Goal: Information Seeking & Learning: Check status

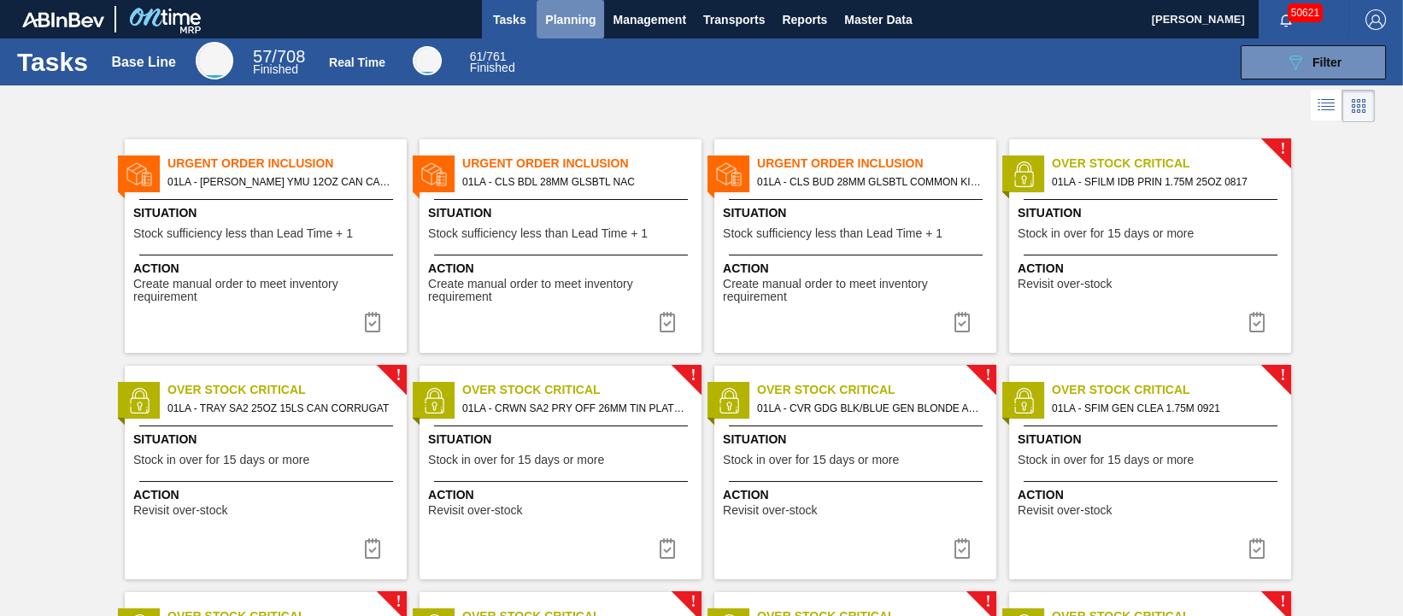
click at [568, 21] on span "Planning" at bounding box center [570, 19] width 50 height 21
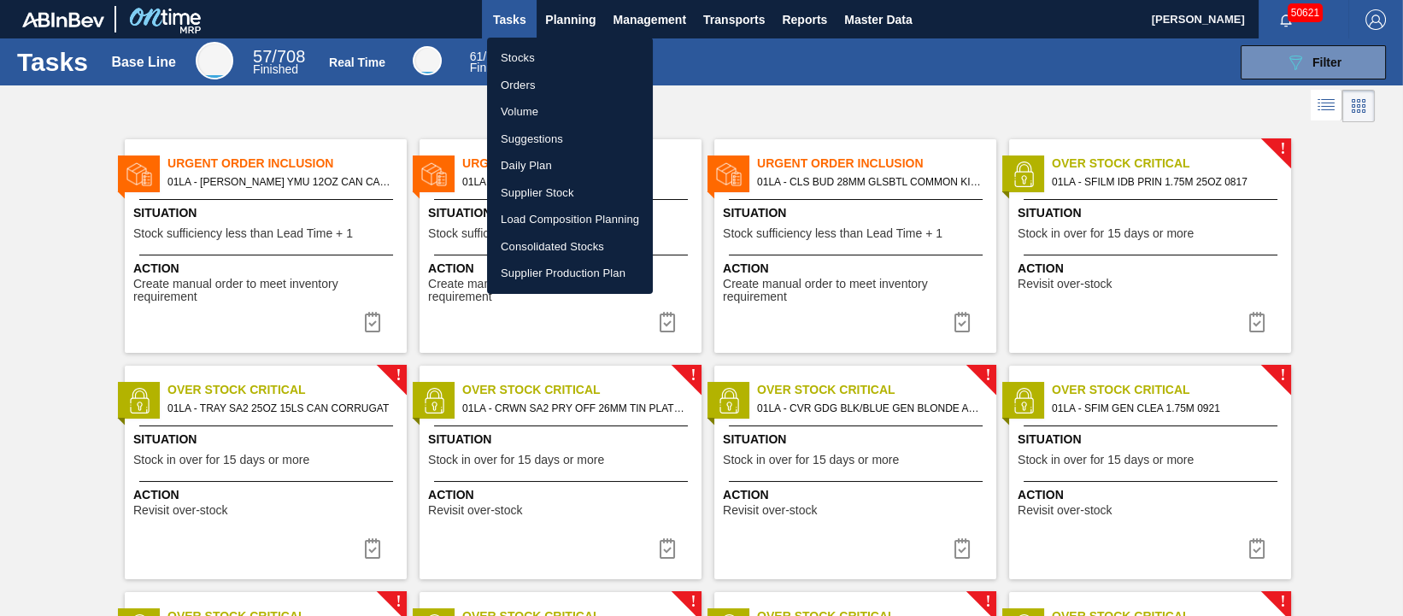
click at [544, 59] on li "Stocks" at bounding box center [570, 57] width 166 height 27
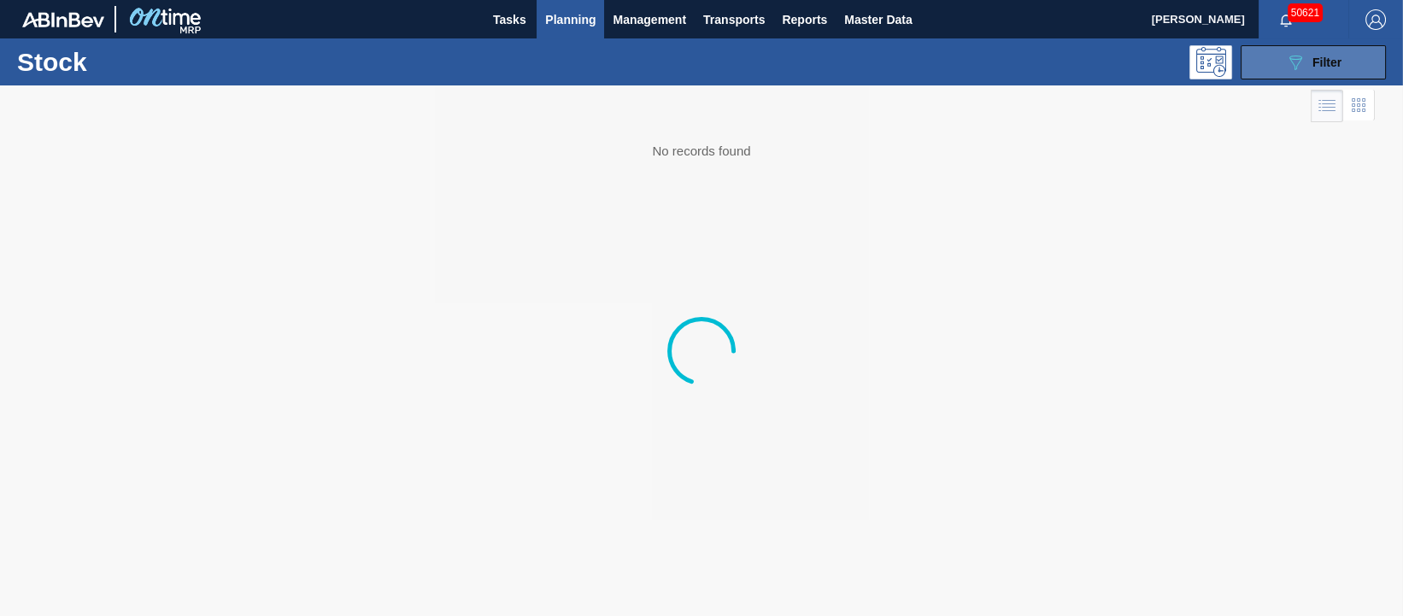
click at [1337, 66] on span "Filter" at bounding box center [1327, 63] width 29 height 14
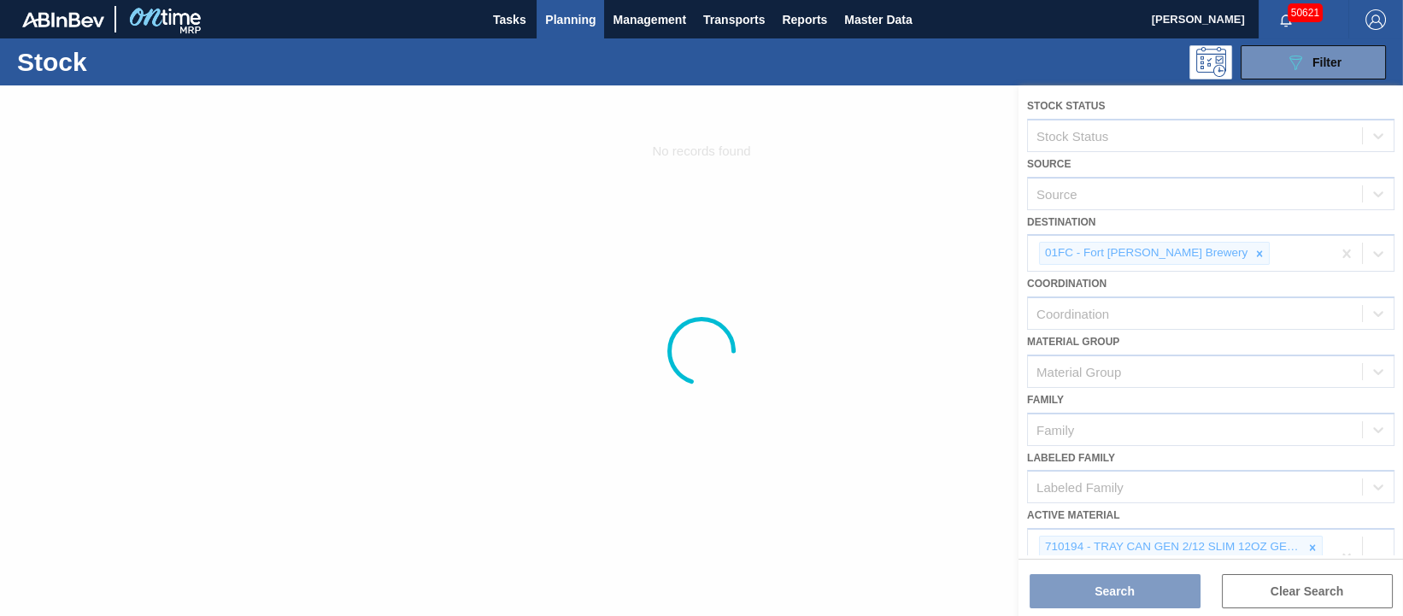
click at [1342, 249] on div at bounding box center [701, 350] width 1403 height 531
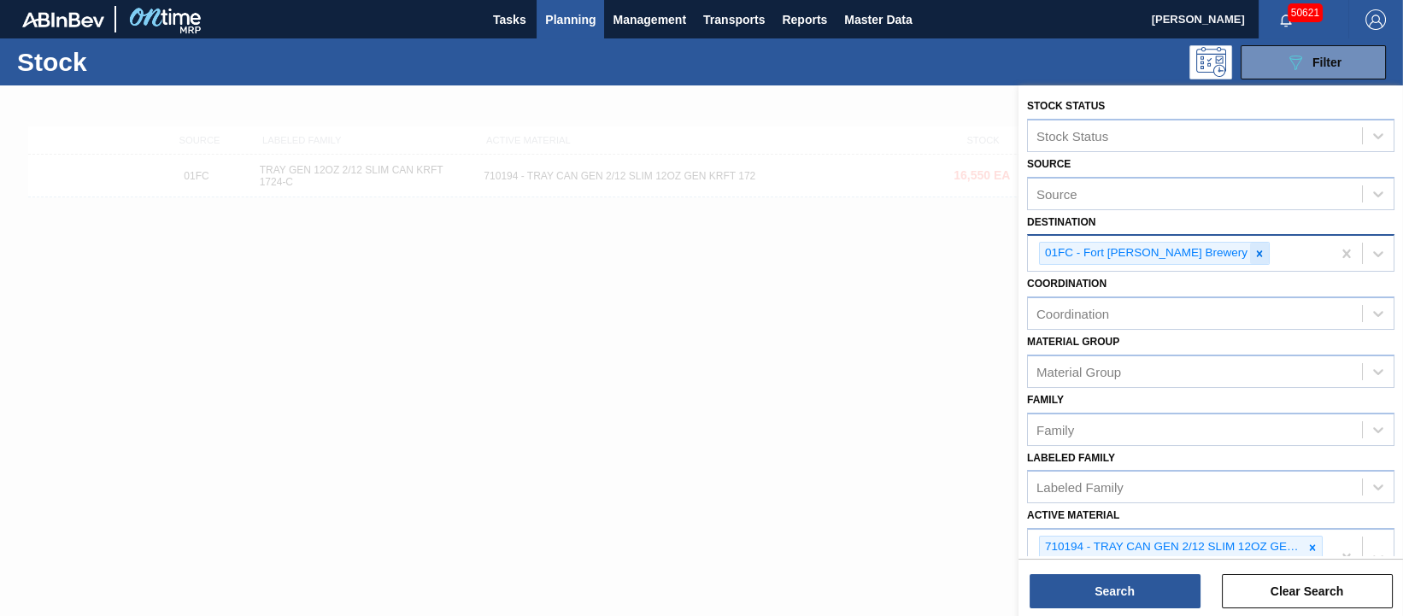
click at [1257, 250] on icon at bounding box center [1260, 253] width 6 height 6
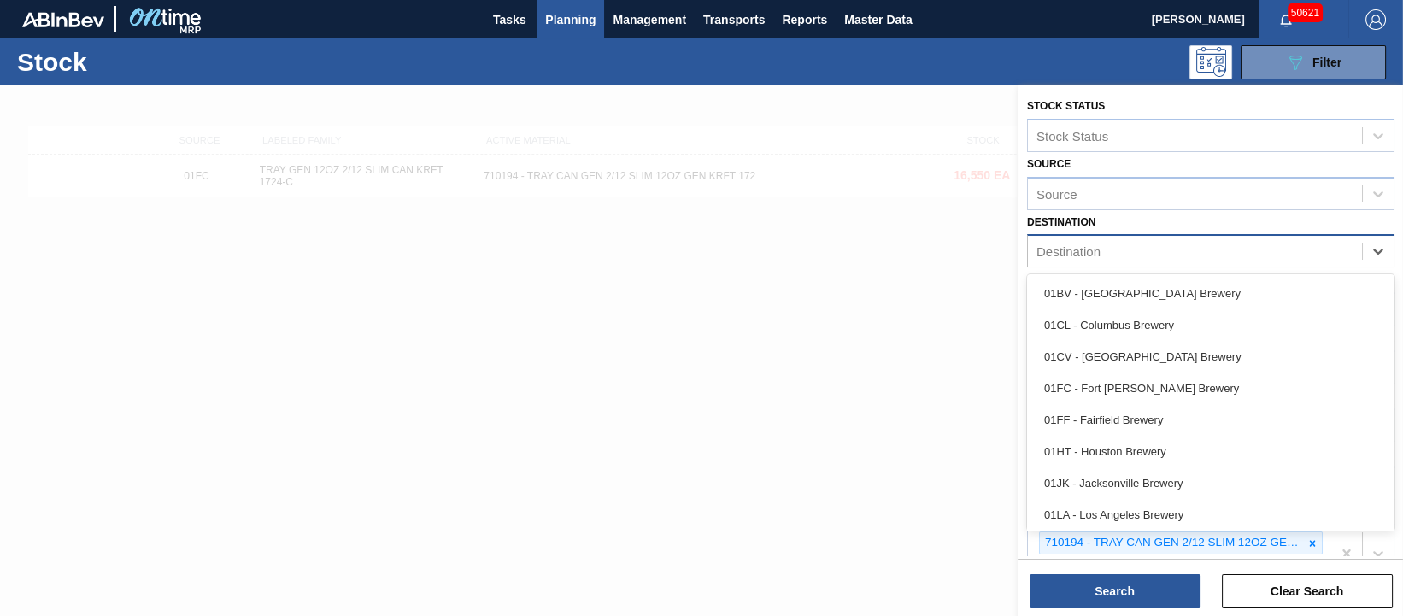
click at [1220, 250] on div "Destination" at bounding box center [1195, 251] width 334 height 25
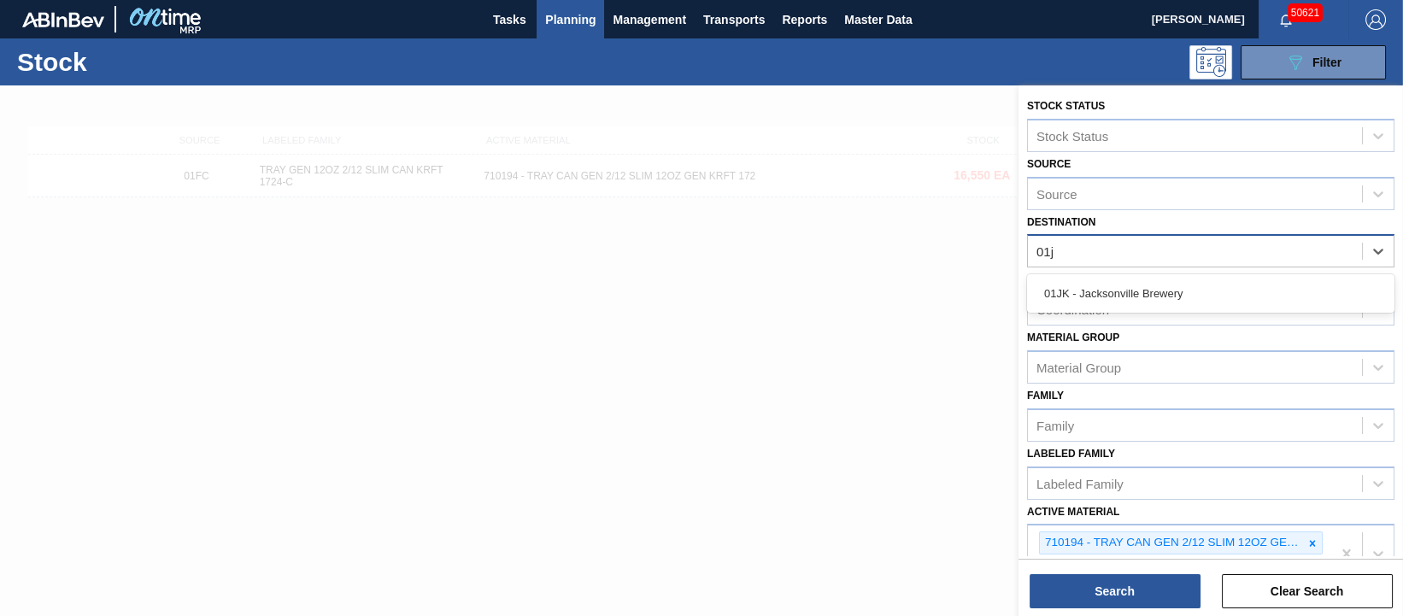
type input "01jk"
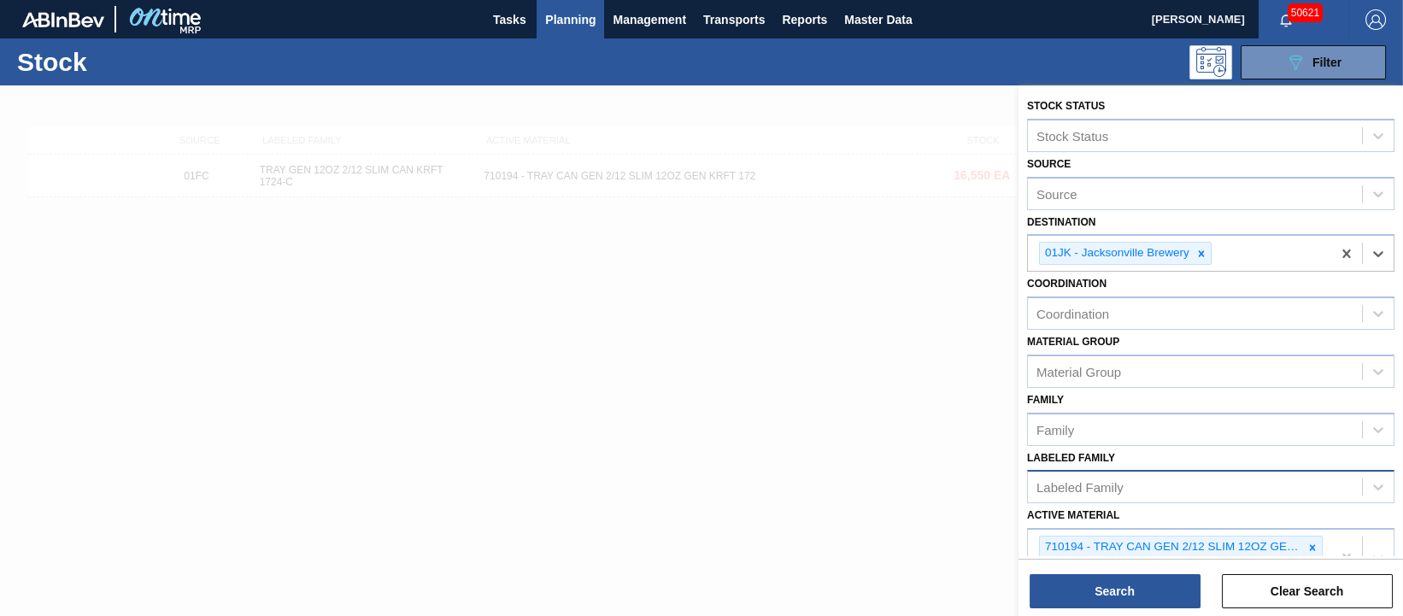
scroll to position [106, 0]
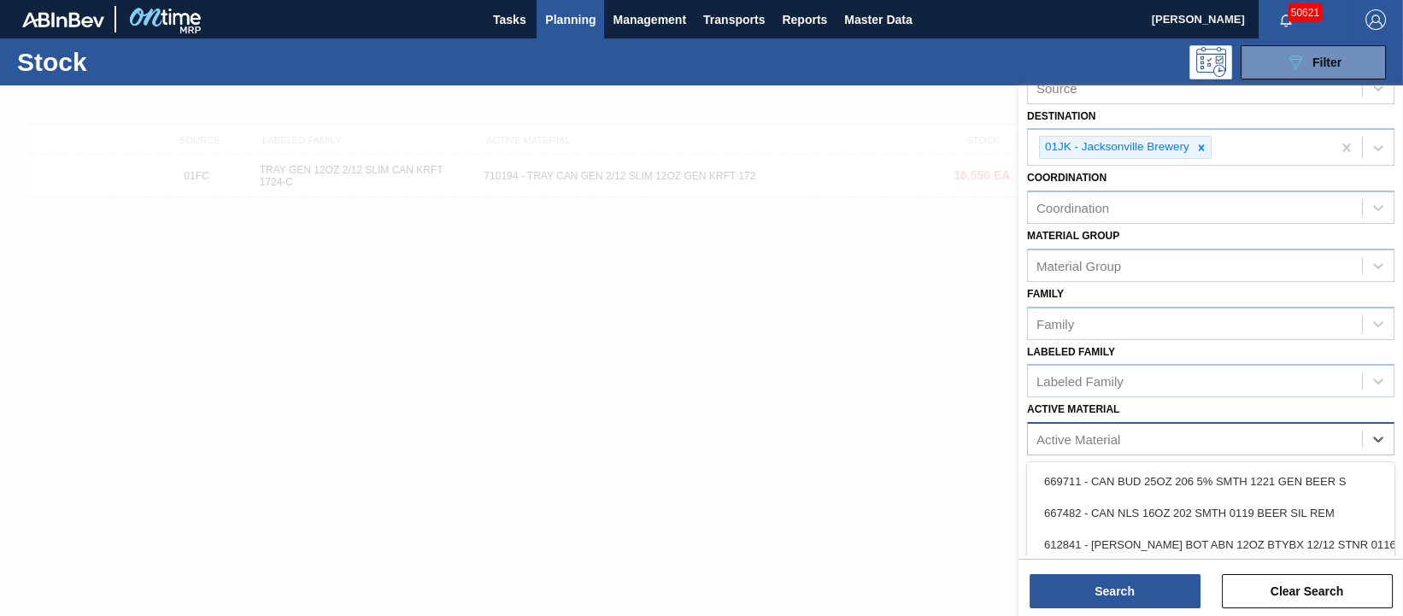
click at [1197, 437] on div "Active Material" at bounding box center [1195, 439] width 334 height 25
type Material "676623"
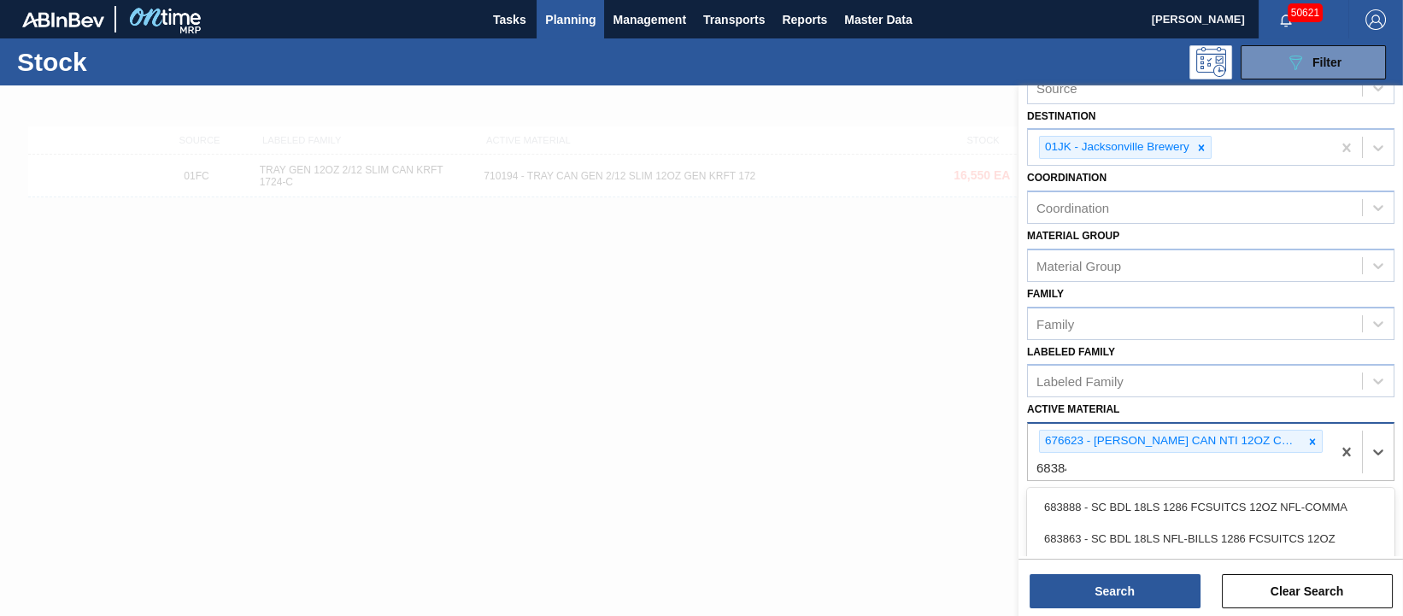
type Material "683848"
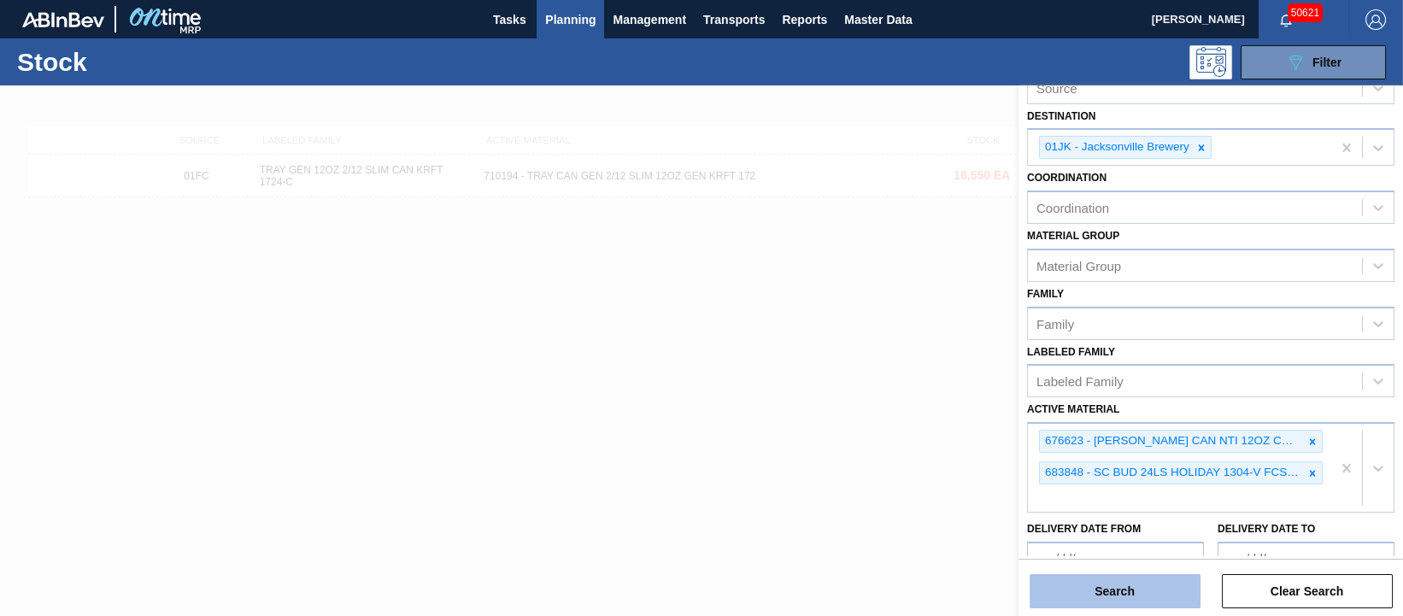
click at [1132, 585] on button "Search" at bounding box center [1115, 591] width 171 height 34
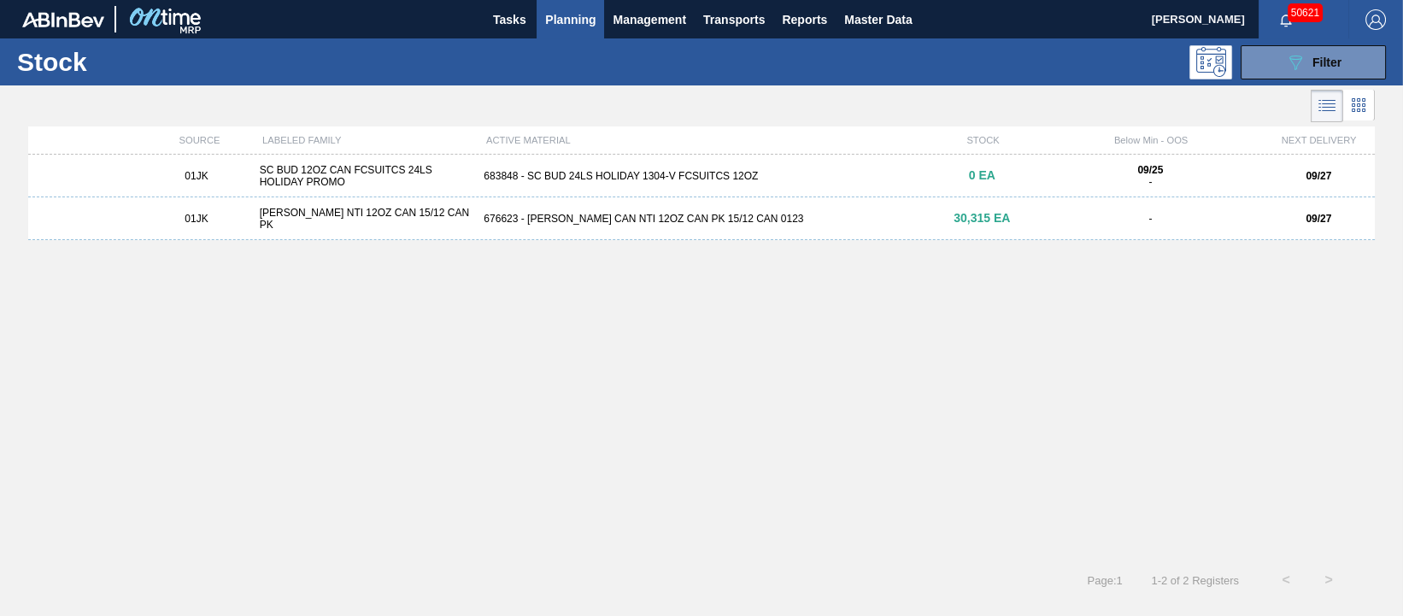
click at [552, 175] on div "683848 - SC BUD 24LS HOLIDAY 1304-V FCSUITCS 12OZ" at bounding box center [701, 176] width 449 height 12
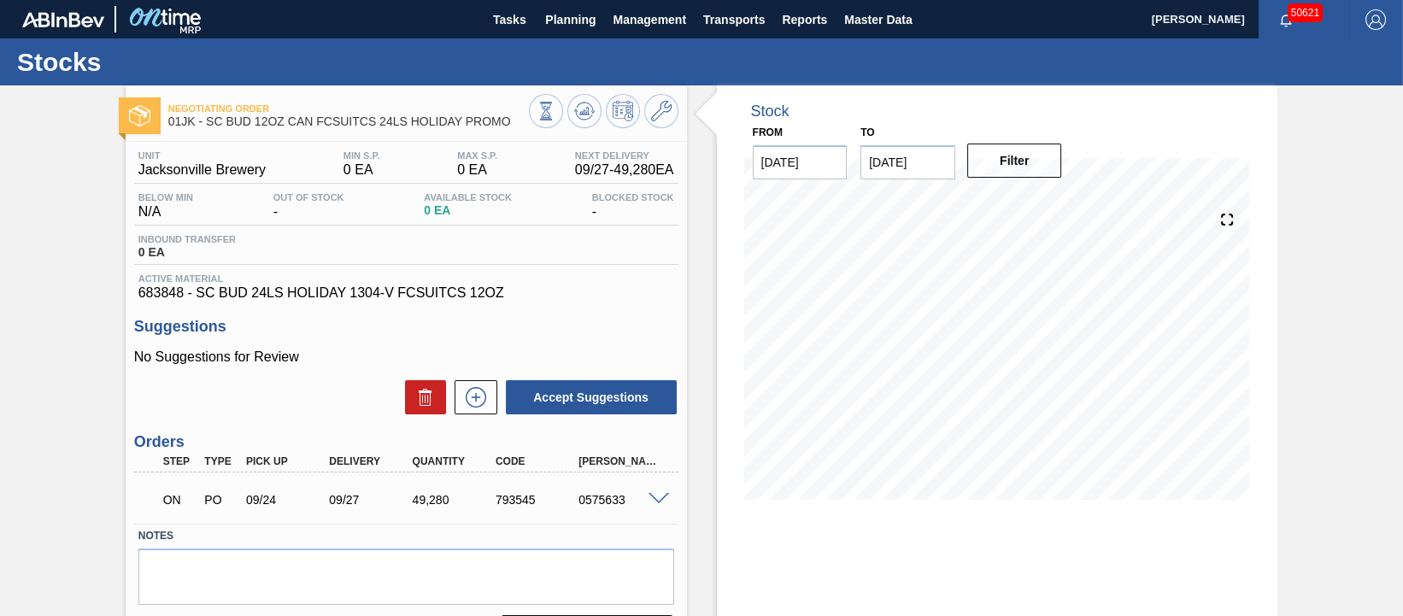
click at [722, 562] on div "Stock From [DATE] to [DATE] Filter 10/04 Stock Projection 49,280 SAP Planning 0…" at bounding box center [998, 410] width 562 height 650
click at [568, 21] on span "Planning" at bounding box center [570, 19] width 50 height 21
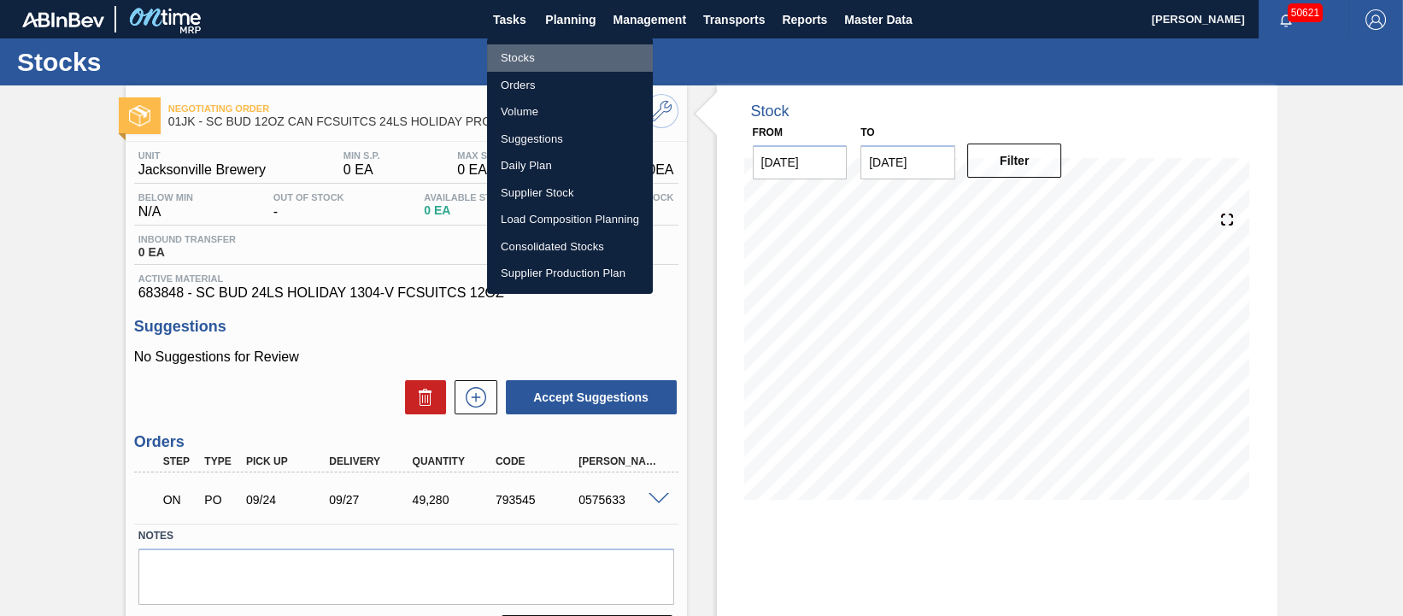
click at [538, 57] on li "Stocks" at bounding box center [570, 57] width 166 height 27
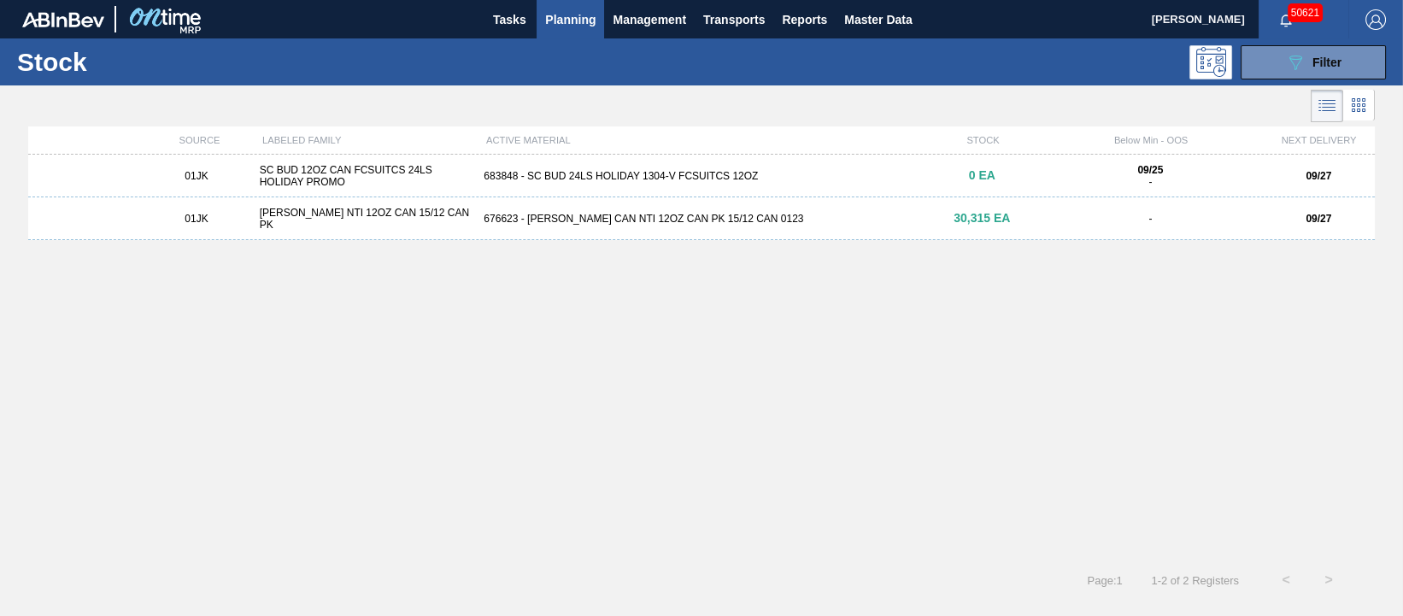
click at [527, 215] on div "676623 - [PERSON_NAME] CAN NTI 12OZ CAN PK 15/12 CAN 0123" at bounding box center [701, 219] width 449 height 12
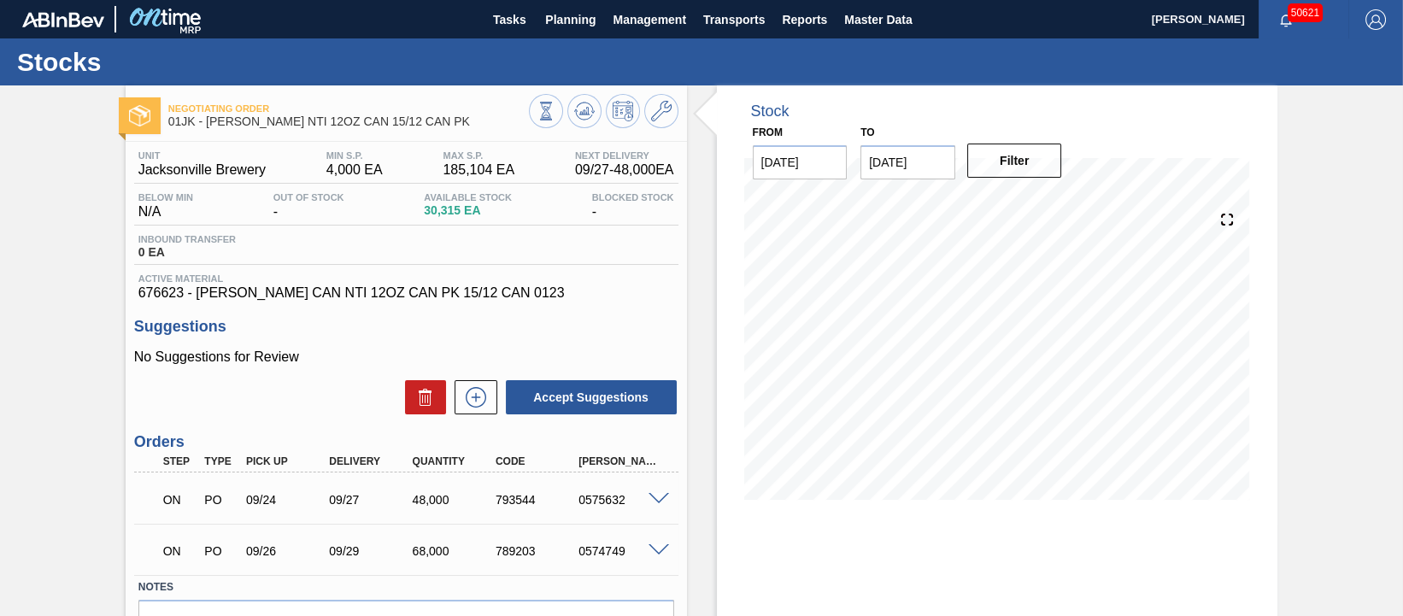
scroll to position [106, 0]
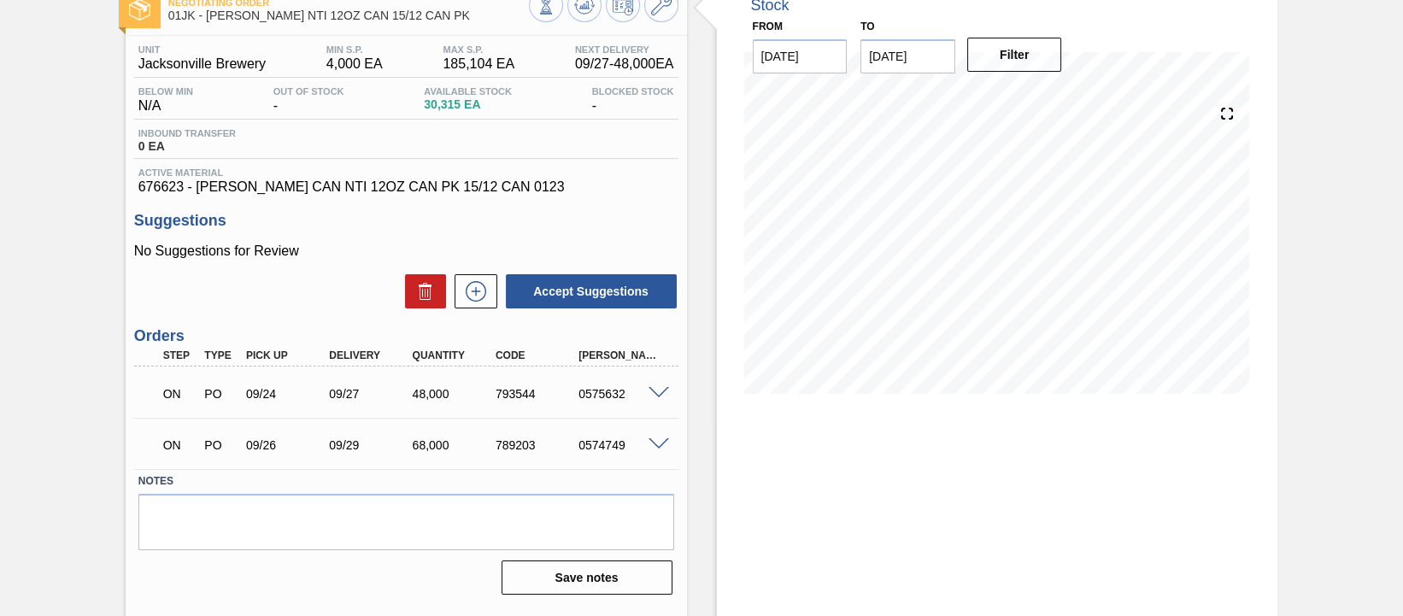
click at [658, 396] on span at bounding box center [659, 393] width 21 height 13
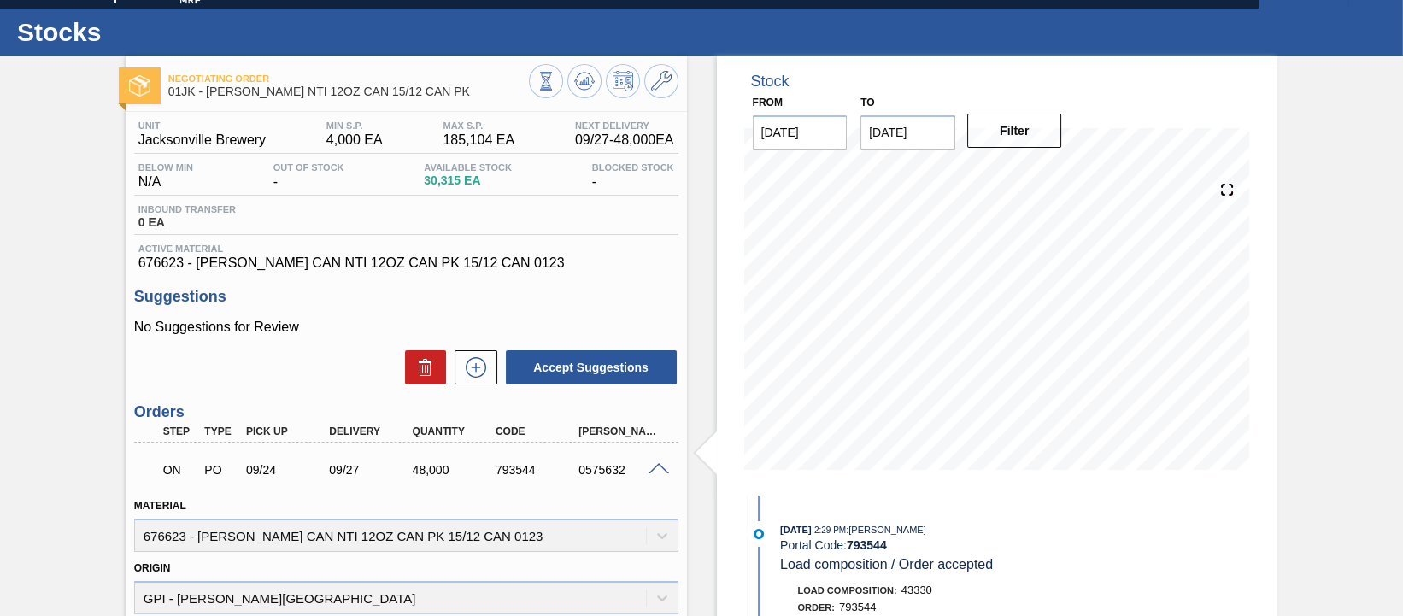
scroll to position [0, 0]
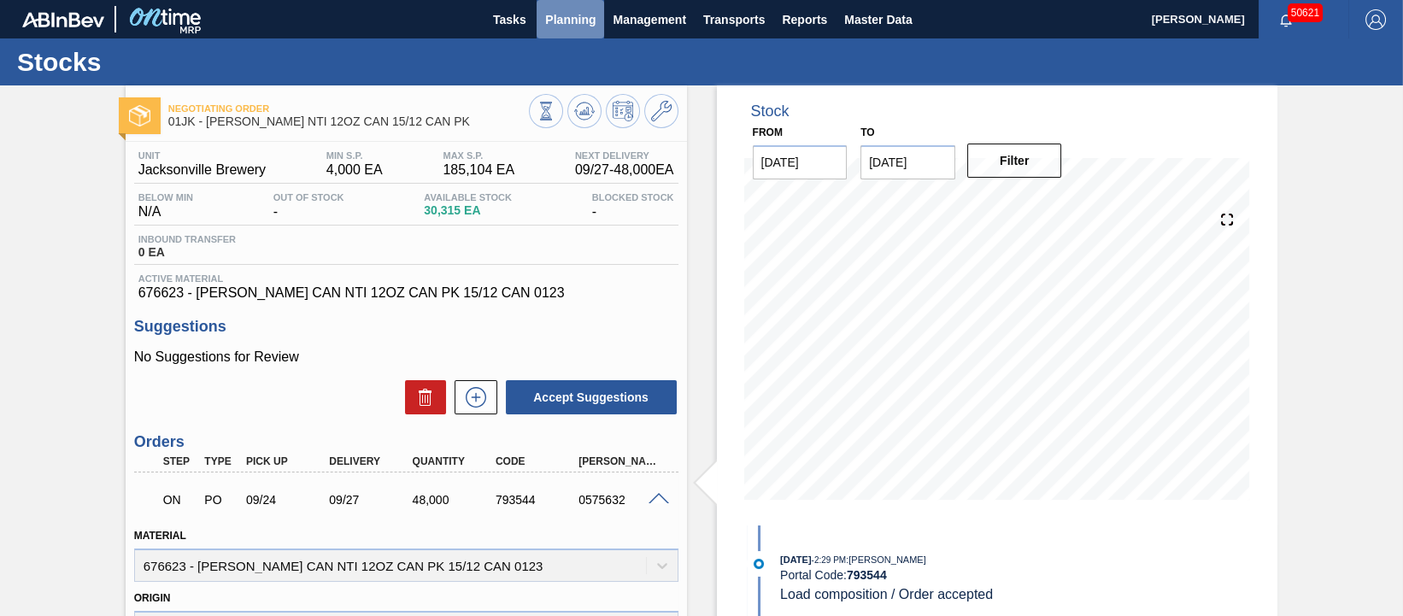
click at [585, 13] on span "Planning" at bounding box center [570, 19] width 50 height 21
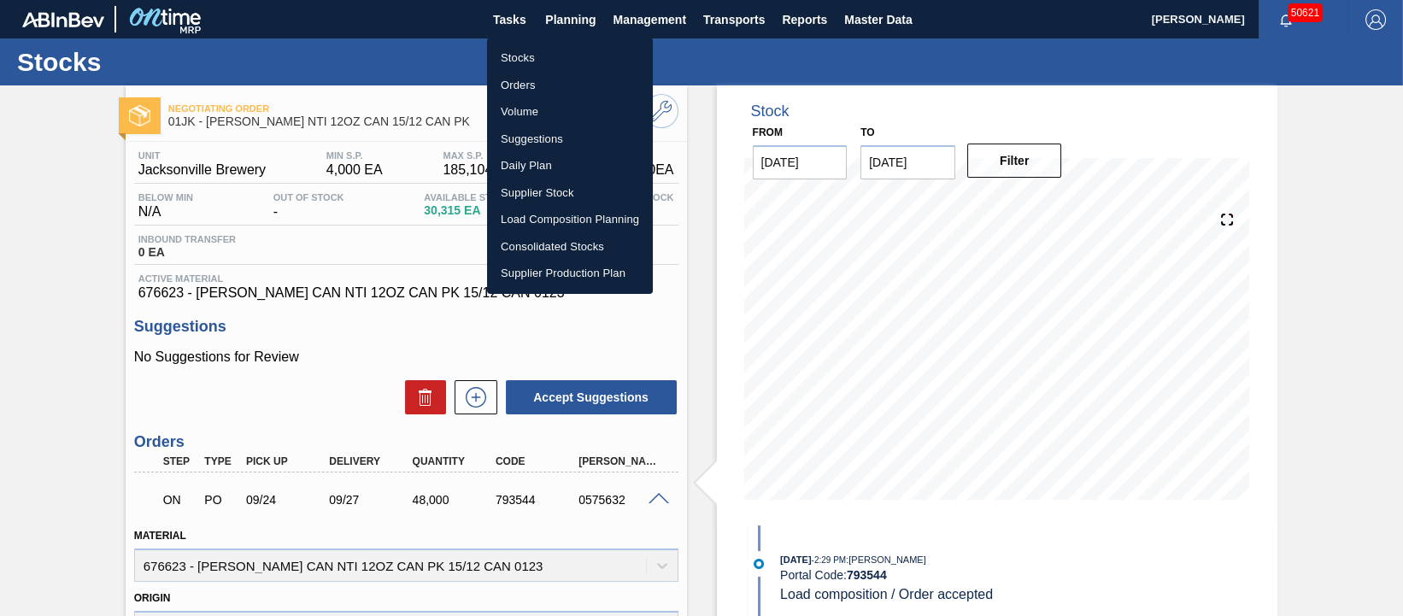
click at [504, 21] on div at bounding box center [701, 308] width 1403 height 616
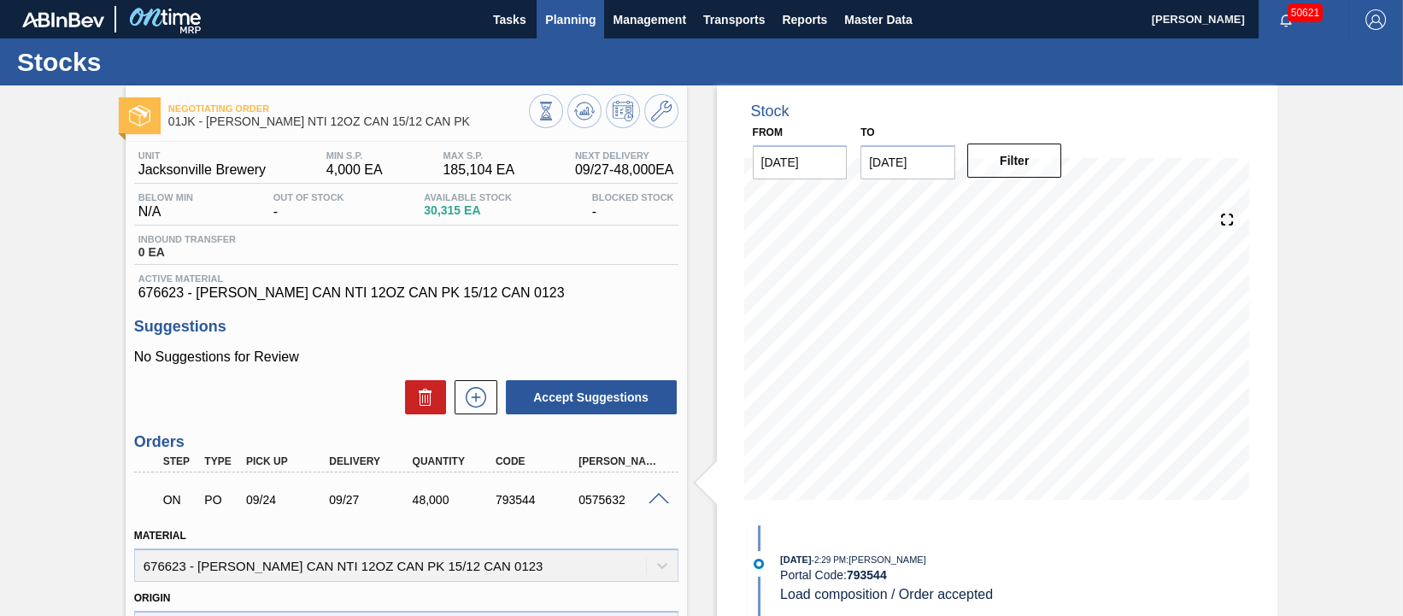
click at [555, 21] on span "Planning" at bounding box center [570, 19] width 50 height 21
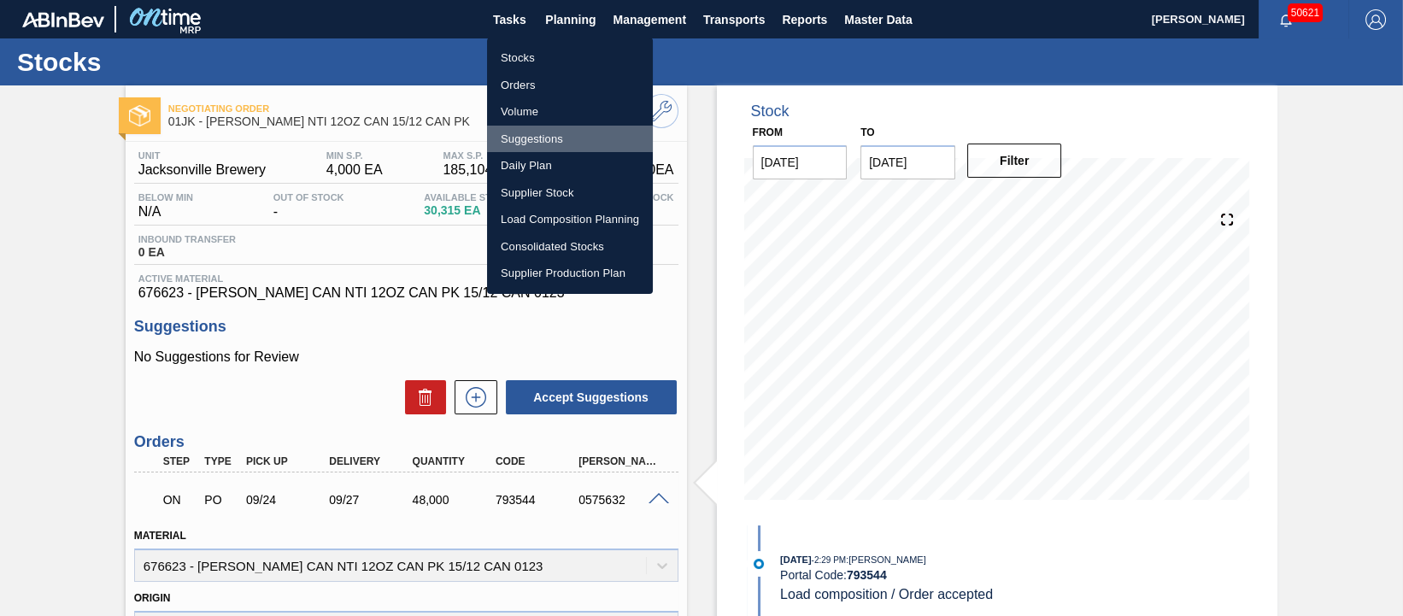
click at [568, 144] on li "Suggestions" at bounding box center [570, 139] width 166 height 27
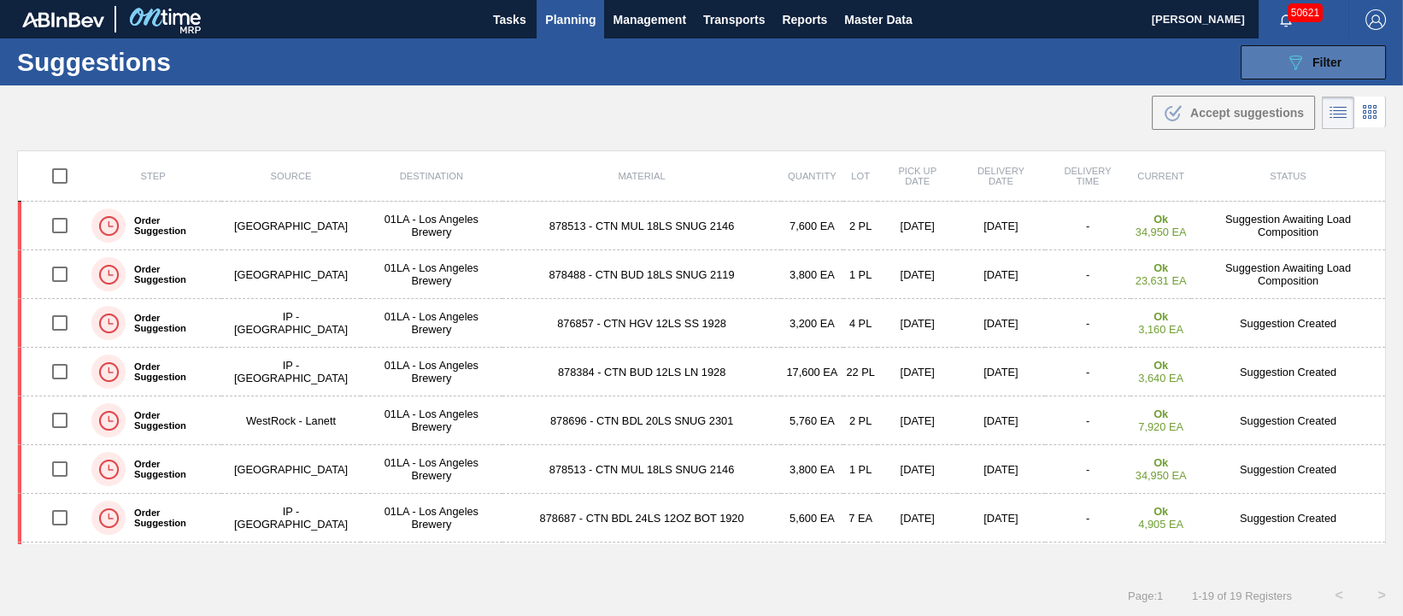
click at [1317, 65] on span "Filter" at bounding box center [1327, 63] width 29 height 14
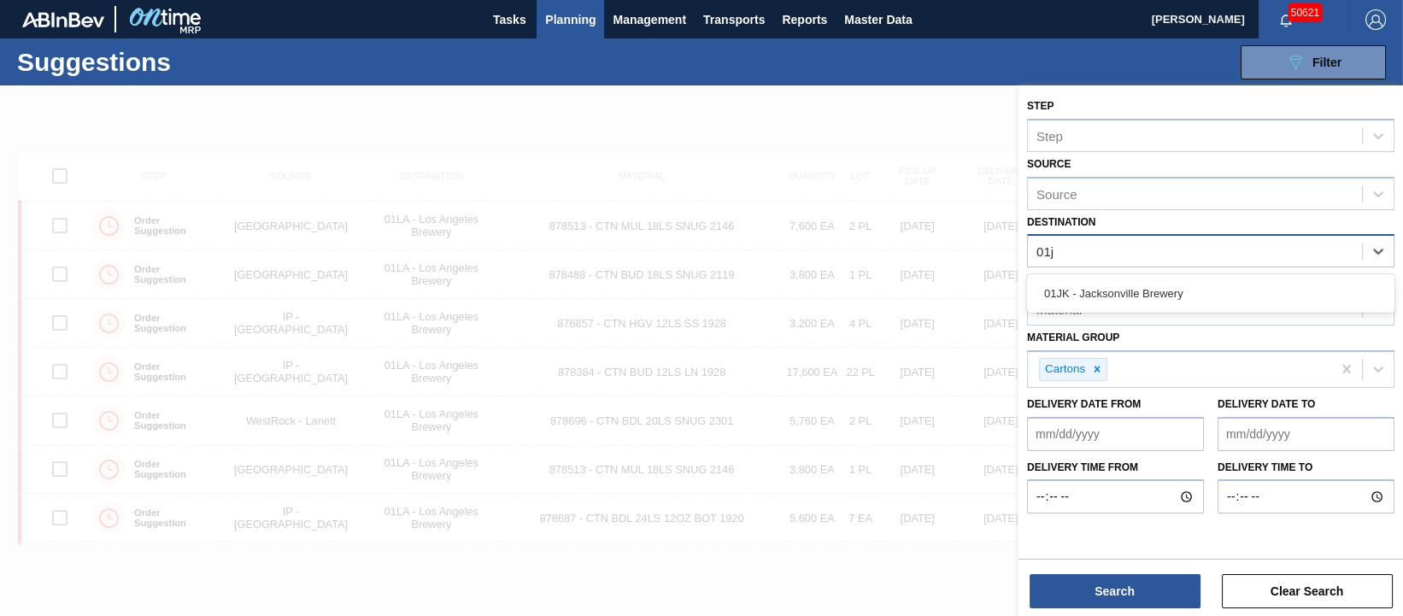
type input "01jk"
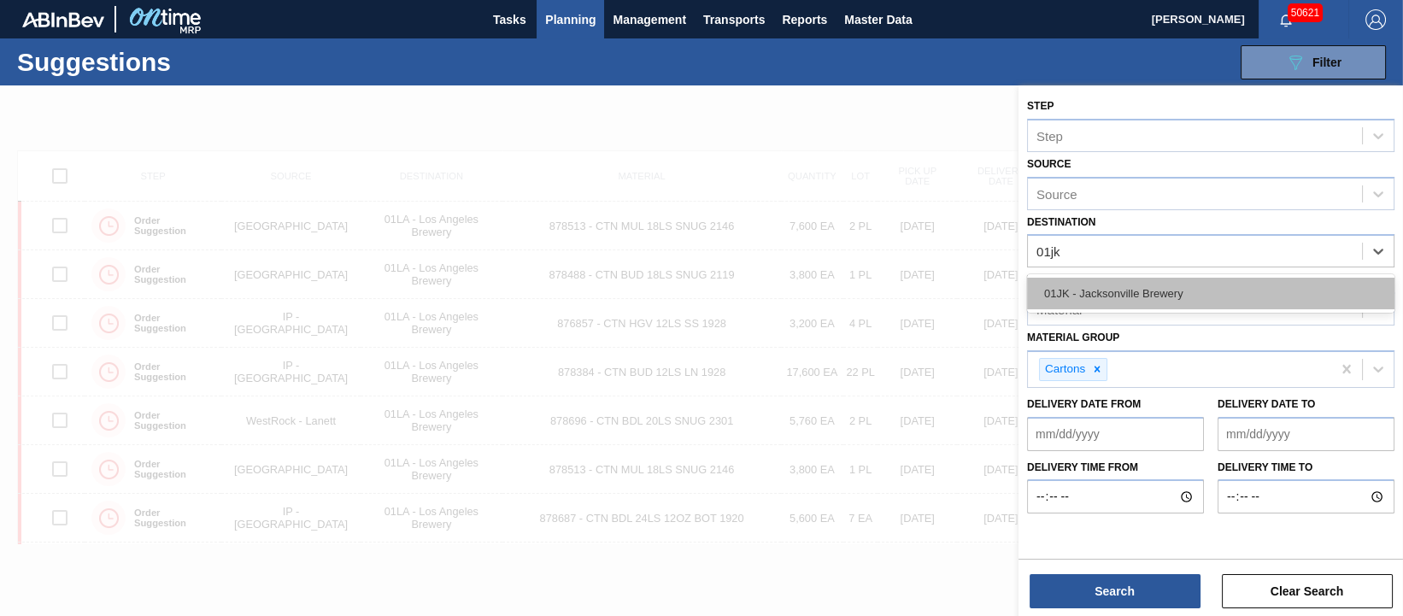
click at [1219, 297] on div "01JK - Jacksonville Brewery" at bounding box center [1211, 294] width 368 height 32
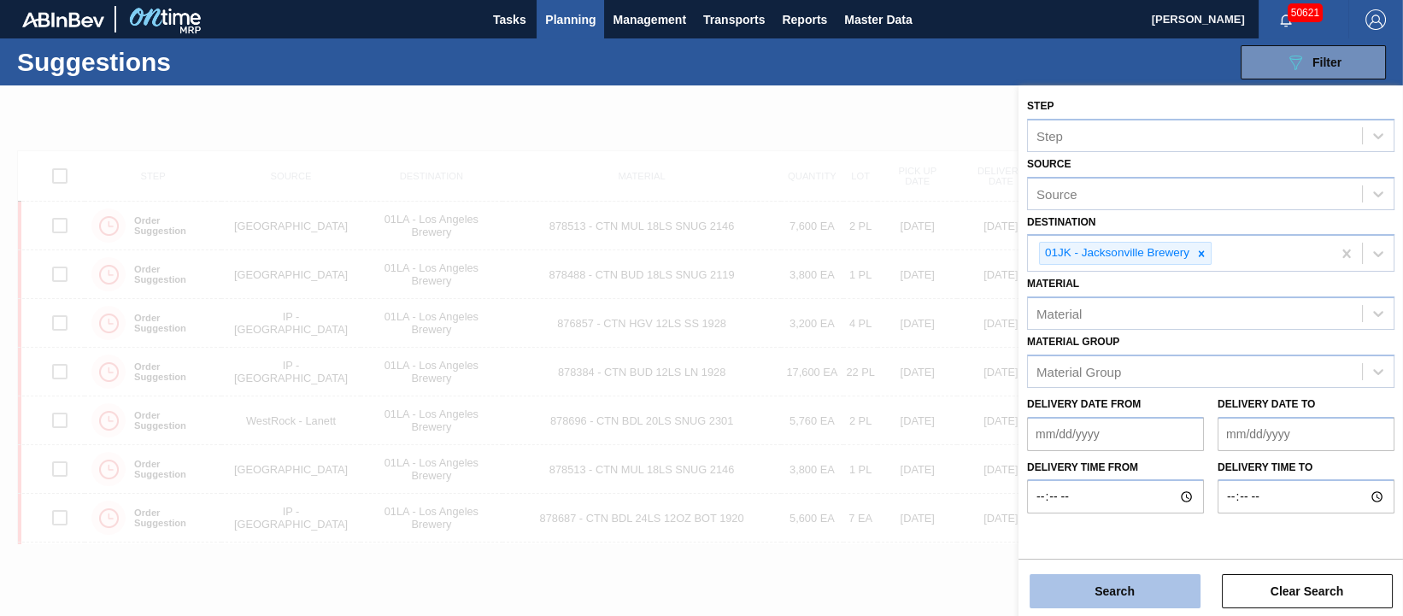
click at [1141, 588] on button "Search" at bounding box center [1115, 591] width 171 height 34
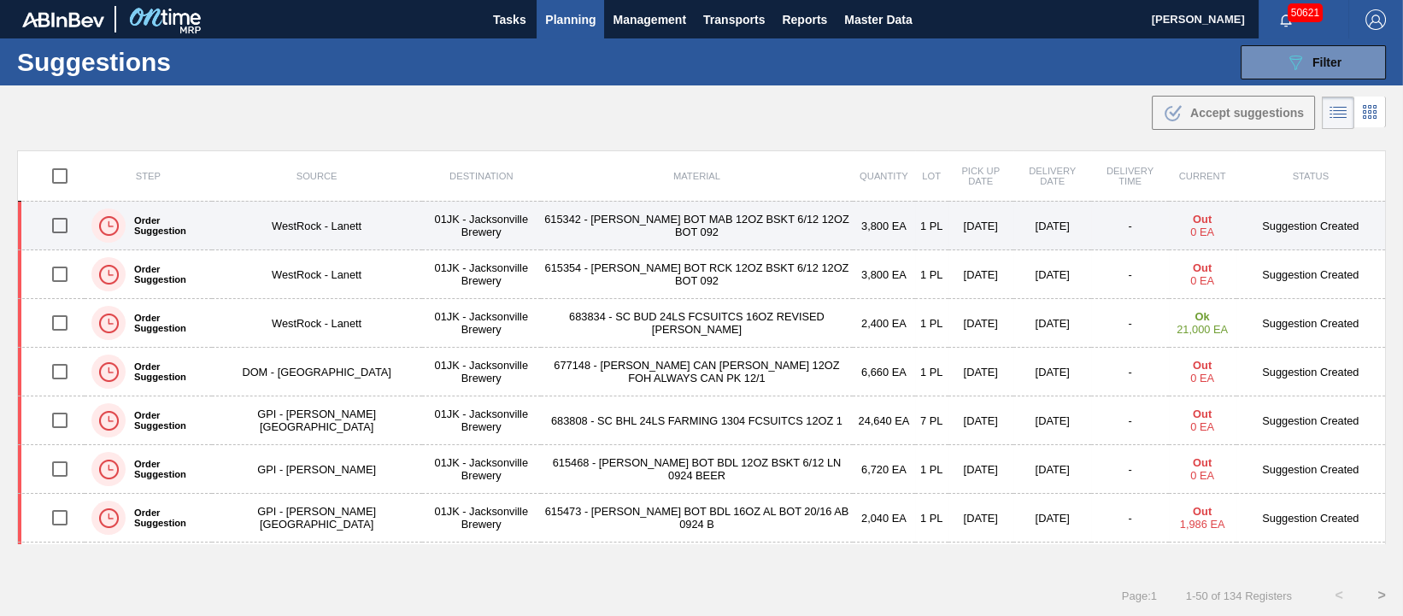
click at [593, 225] on td "615342 - [PERSON_NAME] BOT MAB 12OZ BSKT 6/12 12OZ BOT 092" at bounding box center [697, 226] width 312 height 49
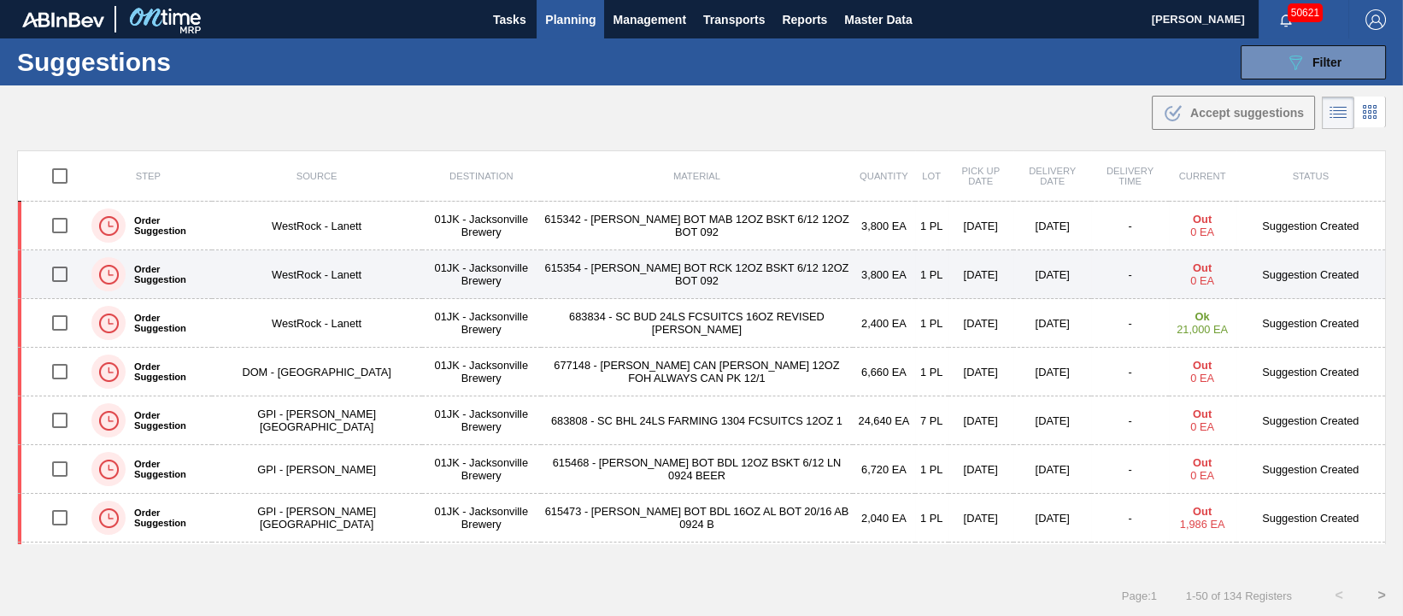
click at [853, 271] on td "3,800 EA" at bounding box center [884, 274] width 62 height 49
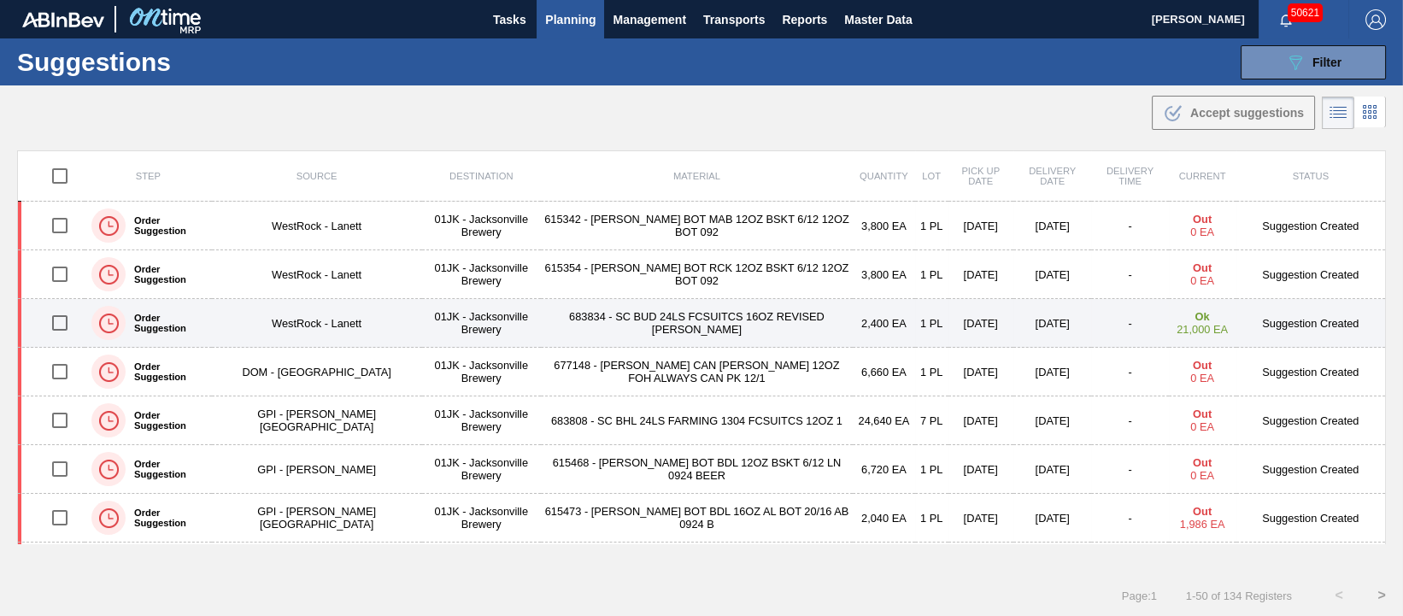
click at [641, 319] on td "683834 - SC BUD 24LS FCSUITCS 16OZ REVISED [PERSON_NAME]" at bounding box center [697, 323] width 312 height 49
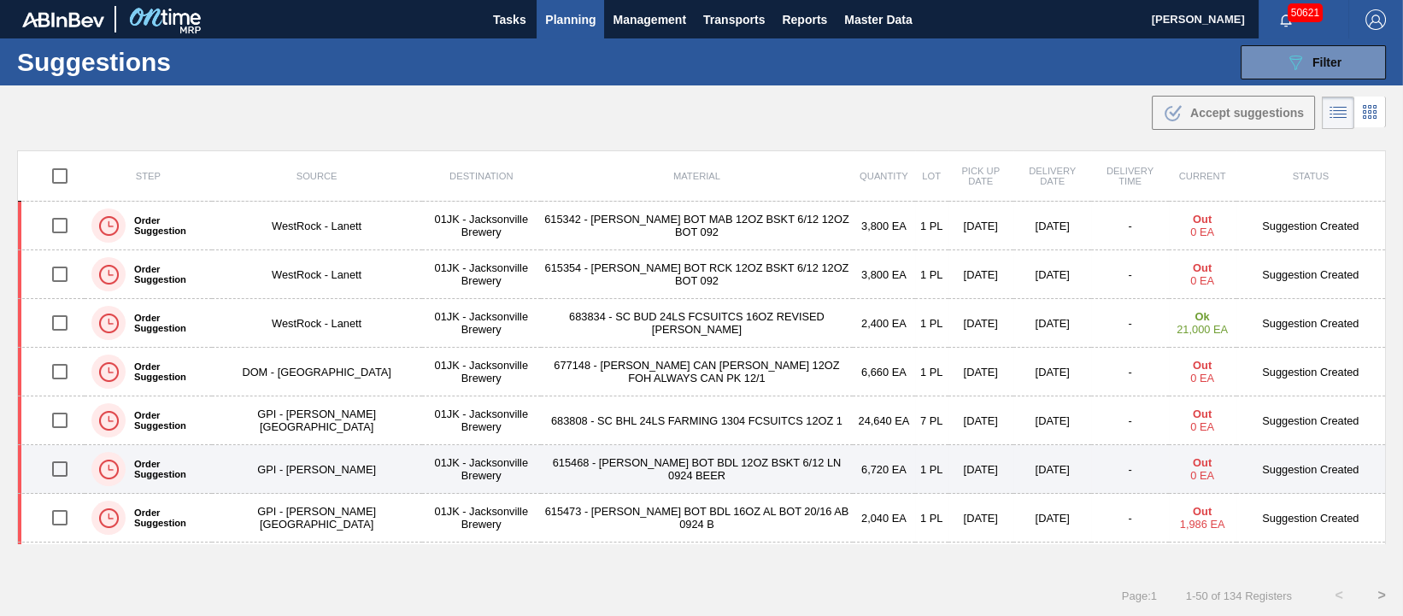
click at [663, 470] on td "615468 - [PERSON_NAME] BOT BDL 12OZ BSKT 6/12 LN 0924 BEER" at bounding box center [697, 469] width 312 height 49
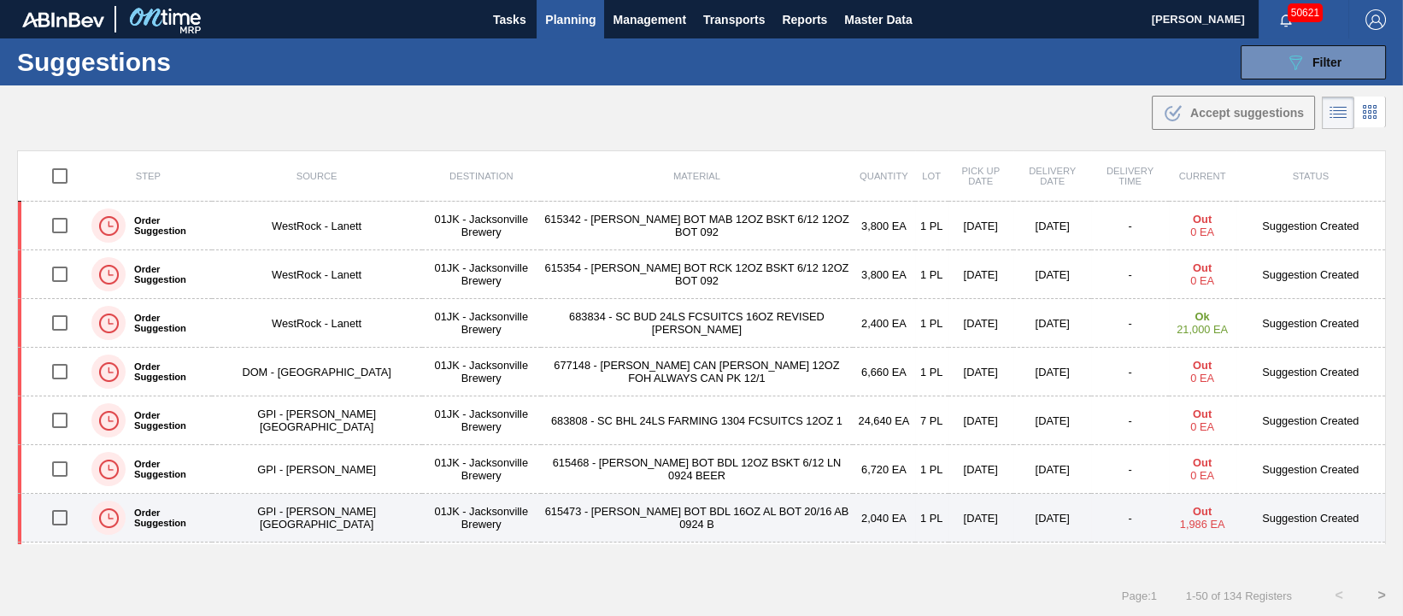
click at [678, 520] on td "615473 - [PERSON_NAME] BOT BDL 16OZ AL BOT 20/16 AB 0924 B" at bounding box center [697, 518] width 312 height 49
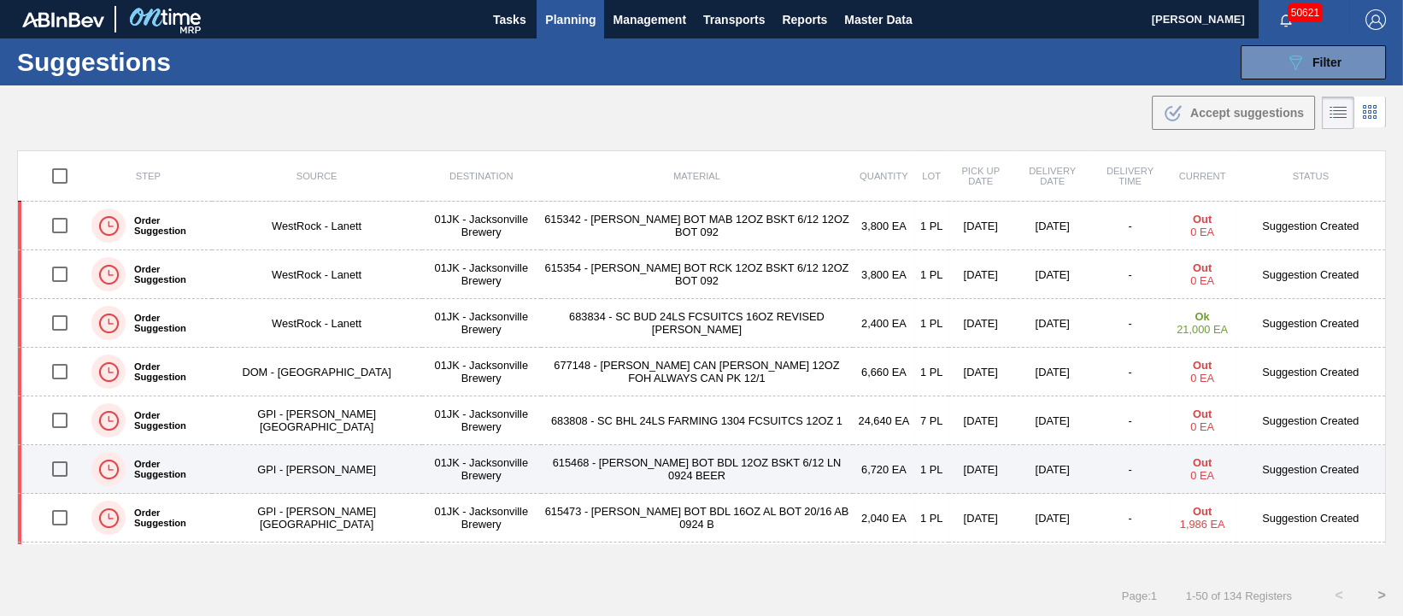
click at [613, 468] on td "615468 - [PERSON_NAME] BOT BDL 12OZ BSKT 6/12 LN 0924 BEER" at bounding box center [697, 469] width 312 height 49
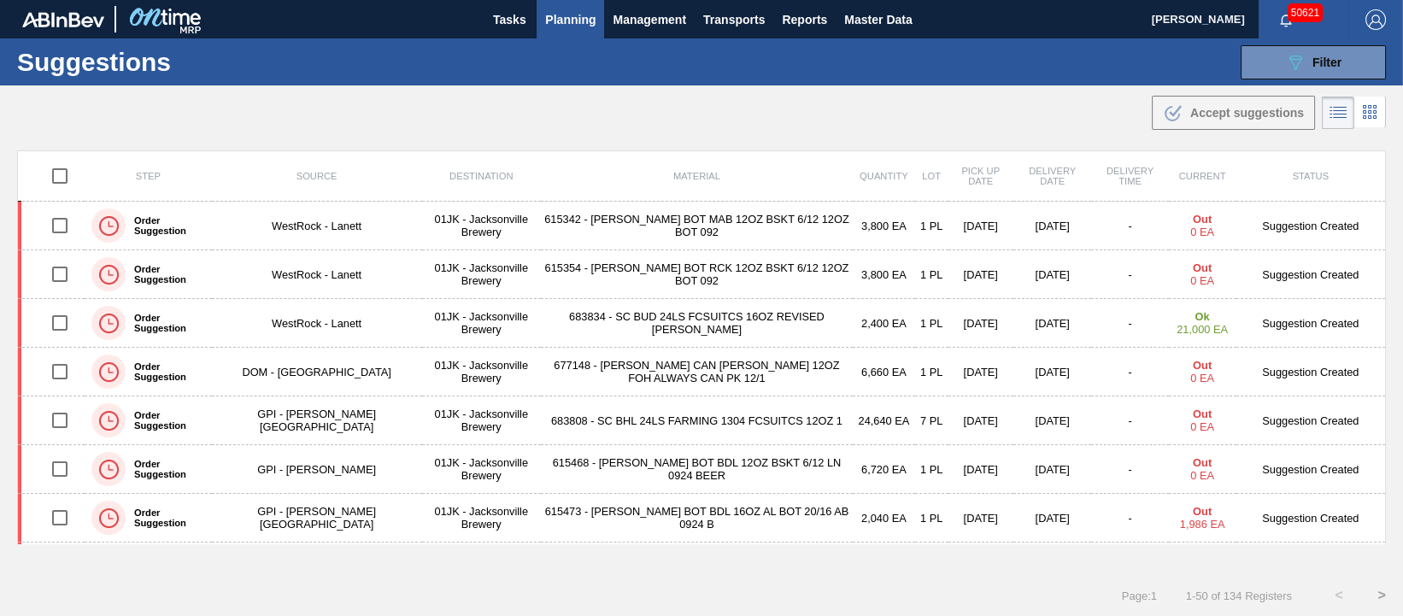
click at [1169, 180] on th "Current" at bounding box center [1203, 176] width 68 height 50
click at [1179, 176] on span "Current" at bounding box center [1202, 176] width 47 height 10
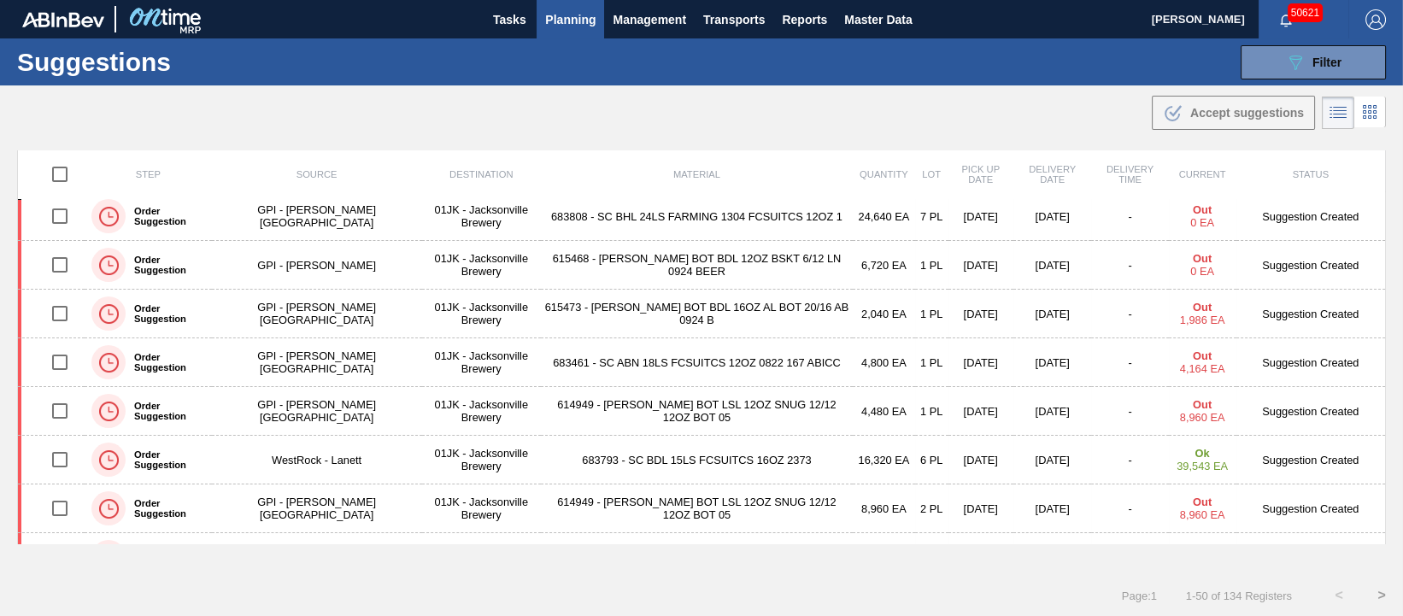
scroll to position [214, 0]
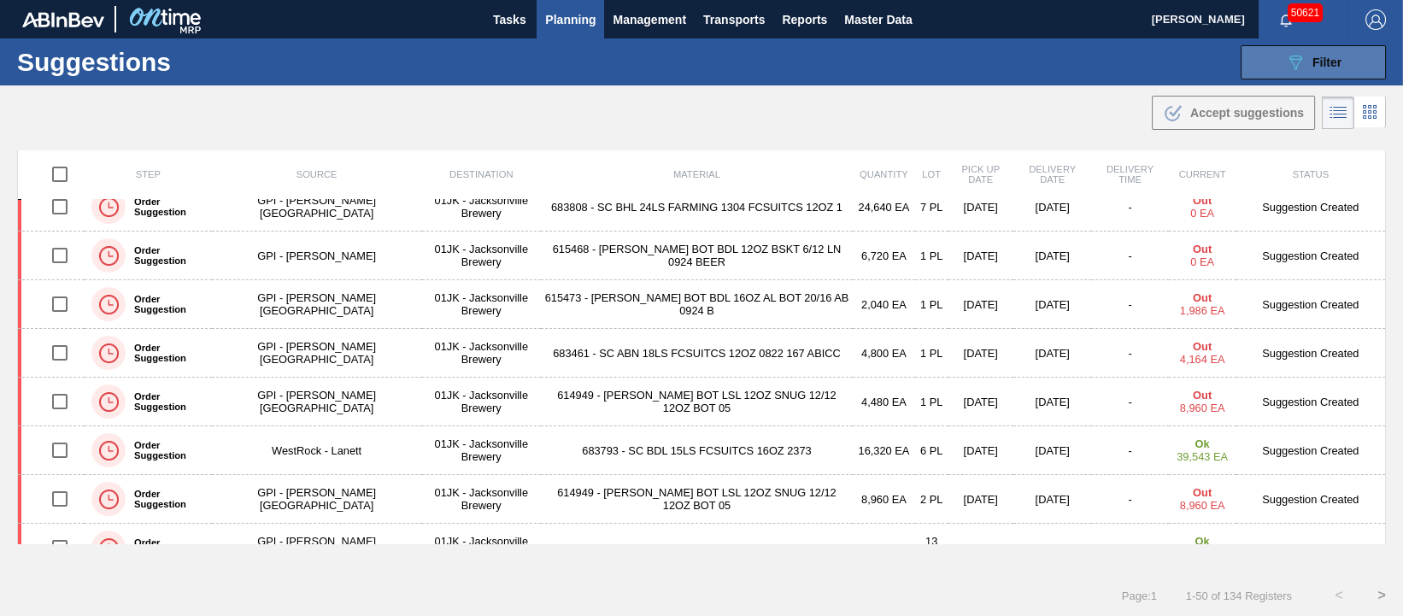
click at [1292, 57] on icon "089F7B8B-B2A5-4AFE-B5C0-19BA573D28AC" at bounding box center [1295, 62] width 21 height 21
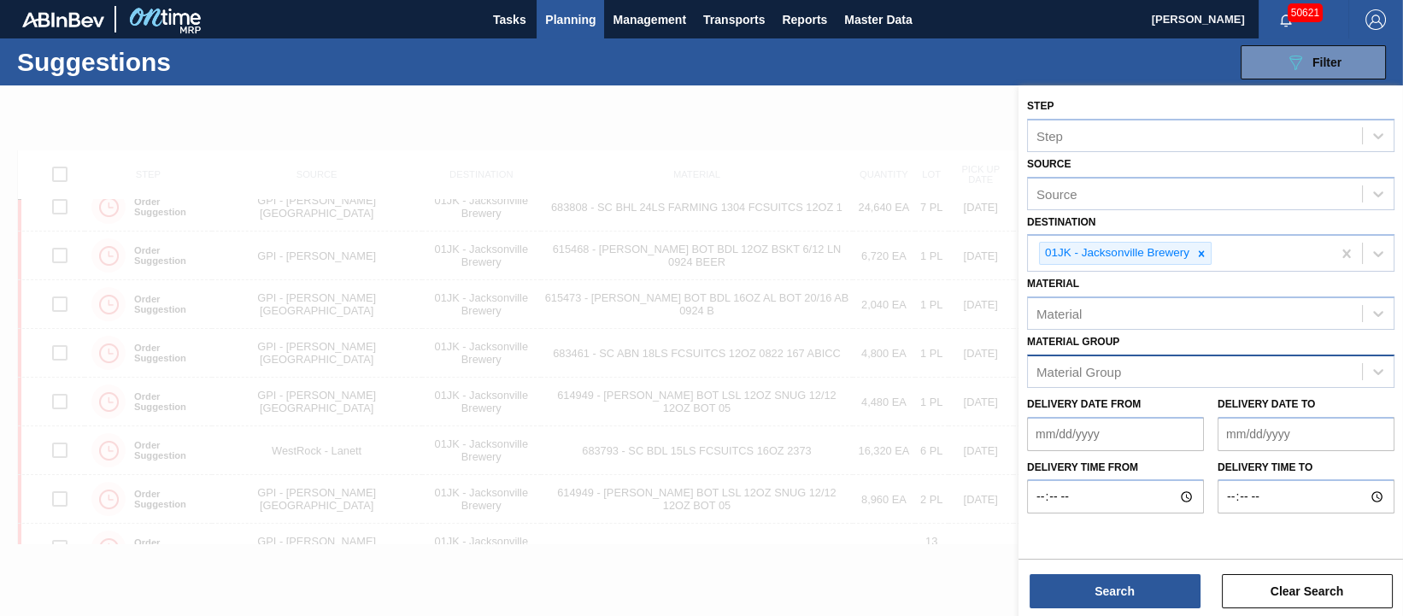
click at [1132, 377] on div "Material Group" at bounding box center [1195, 371] width 334 height 25
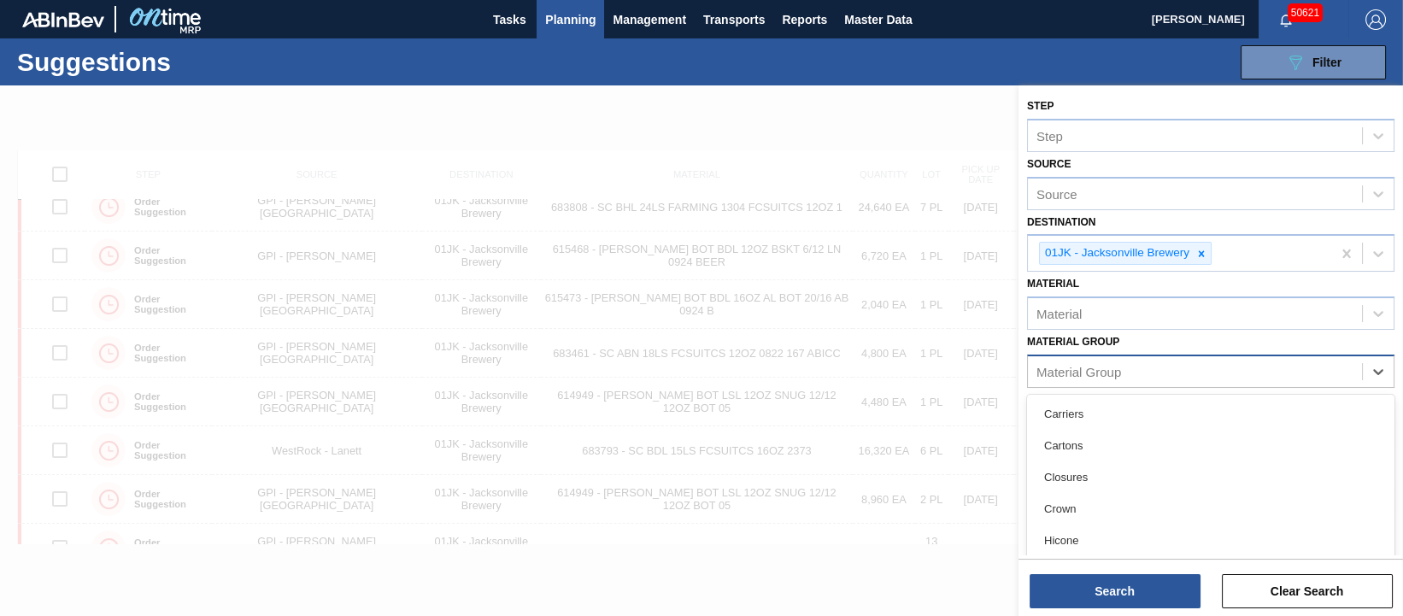
scroll to position [0, 0]
click at [1132, 372] on div "Material Group" at bounding box center [1195, 371] width 334 height 25
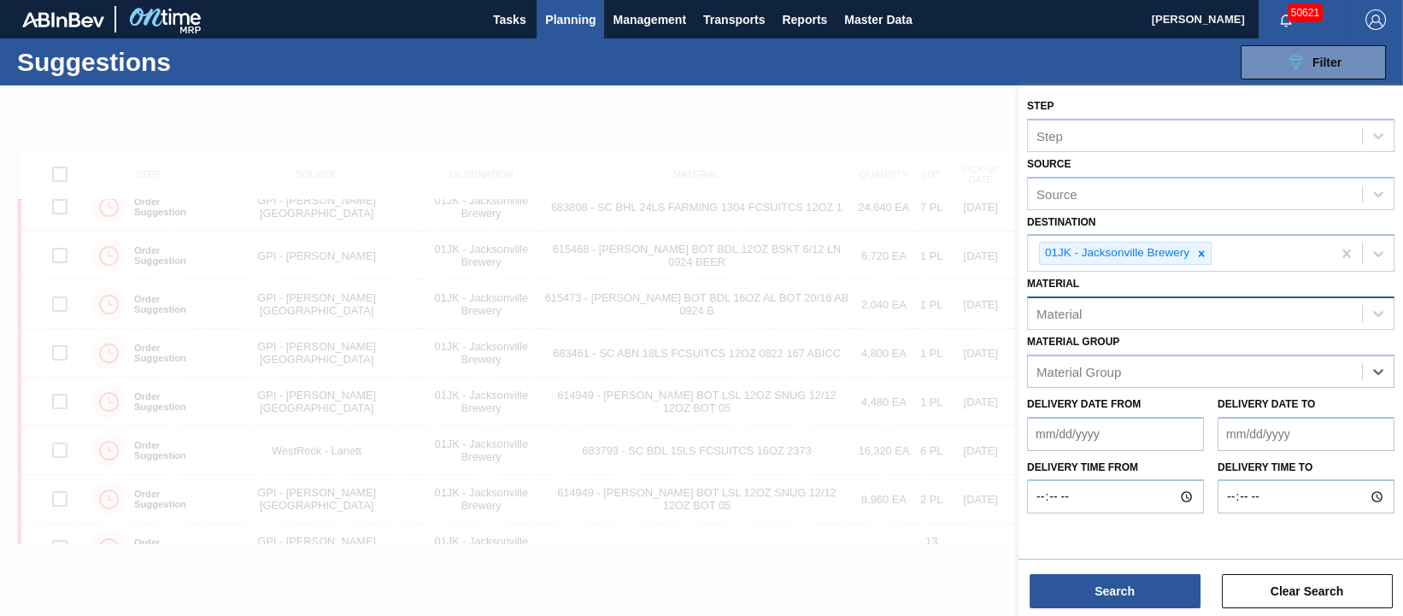
click at [1124, 321] on div "Material" at bounding box center [1195, 314] width 334 height 25
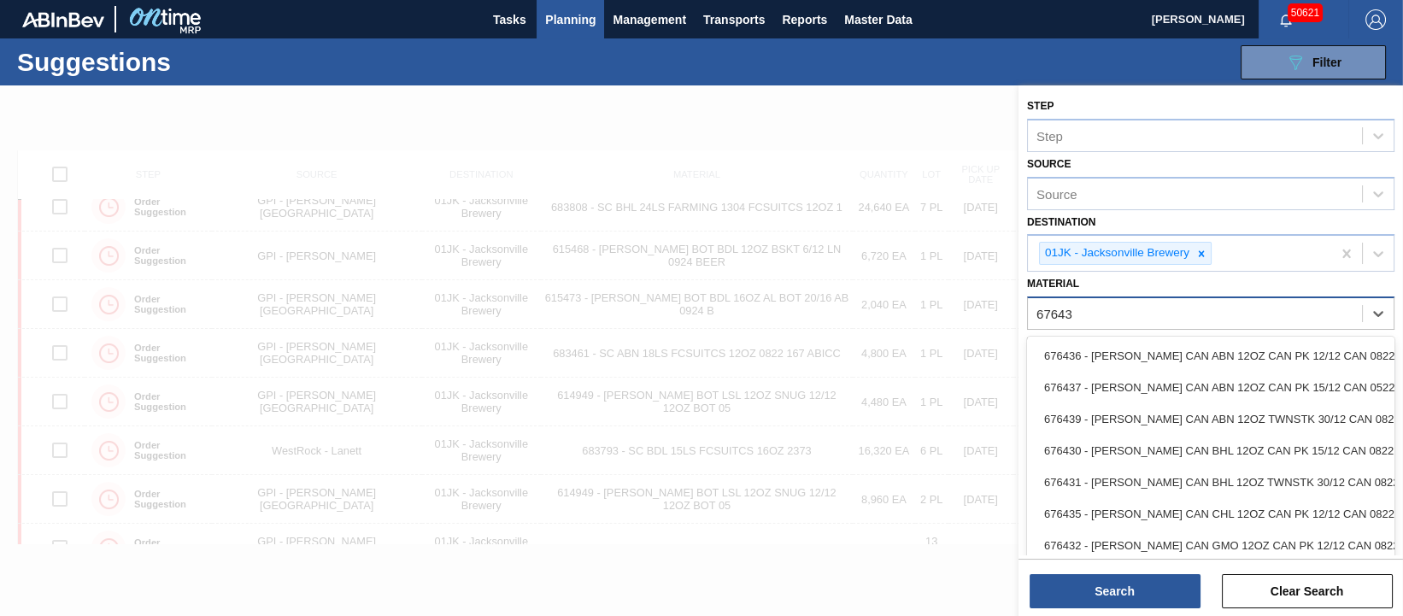
type input "676437"
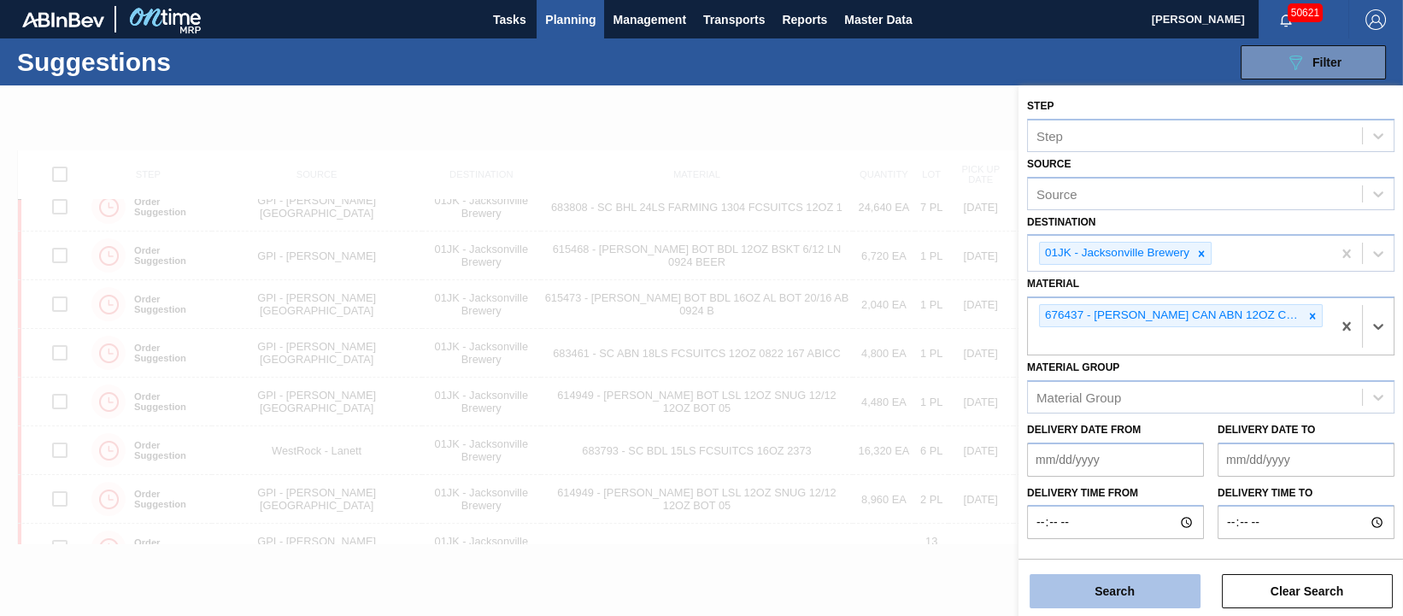
click at [1101, 598] on button "Search" at bounding box center [1115, 591] width 171 height 34
